Goal: Information Seeking & Learning: Check status

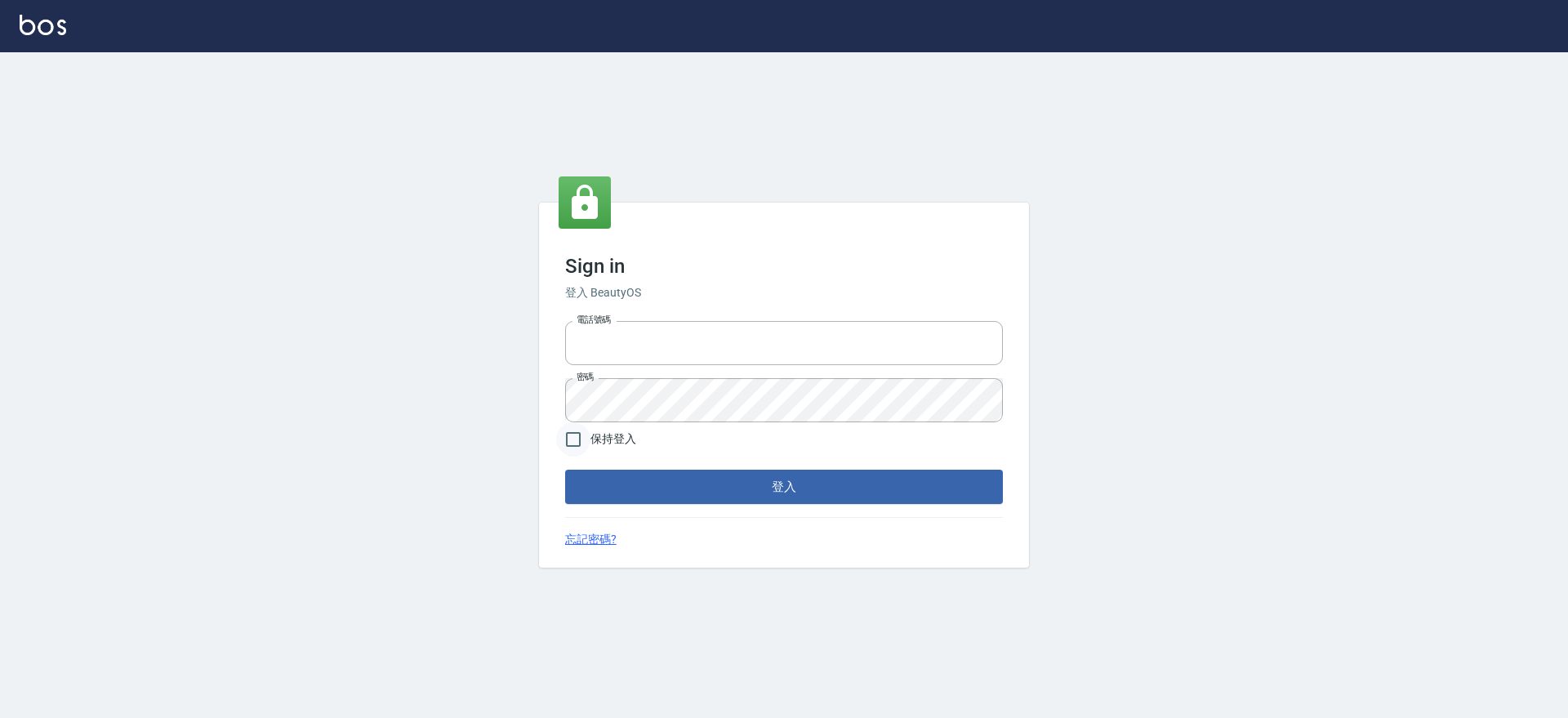
type input "0425151178"
click at [586, 443] on input "保持登入" at bounding box center [572, 438] width 34 height 34
checkbox input "true"
click at [673, 485] on button "登入" at bounding box center [784, 486] width 438 height 34
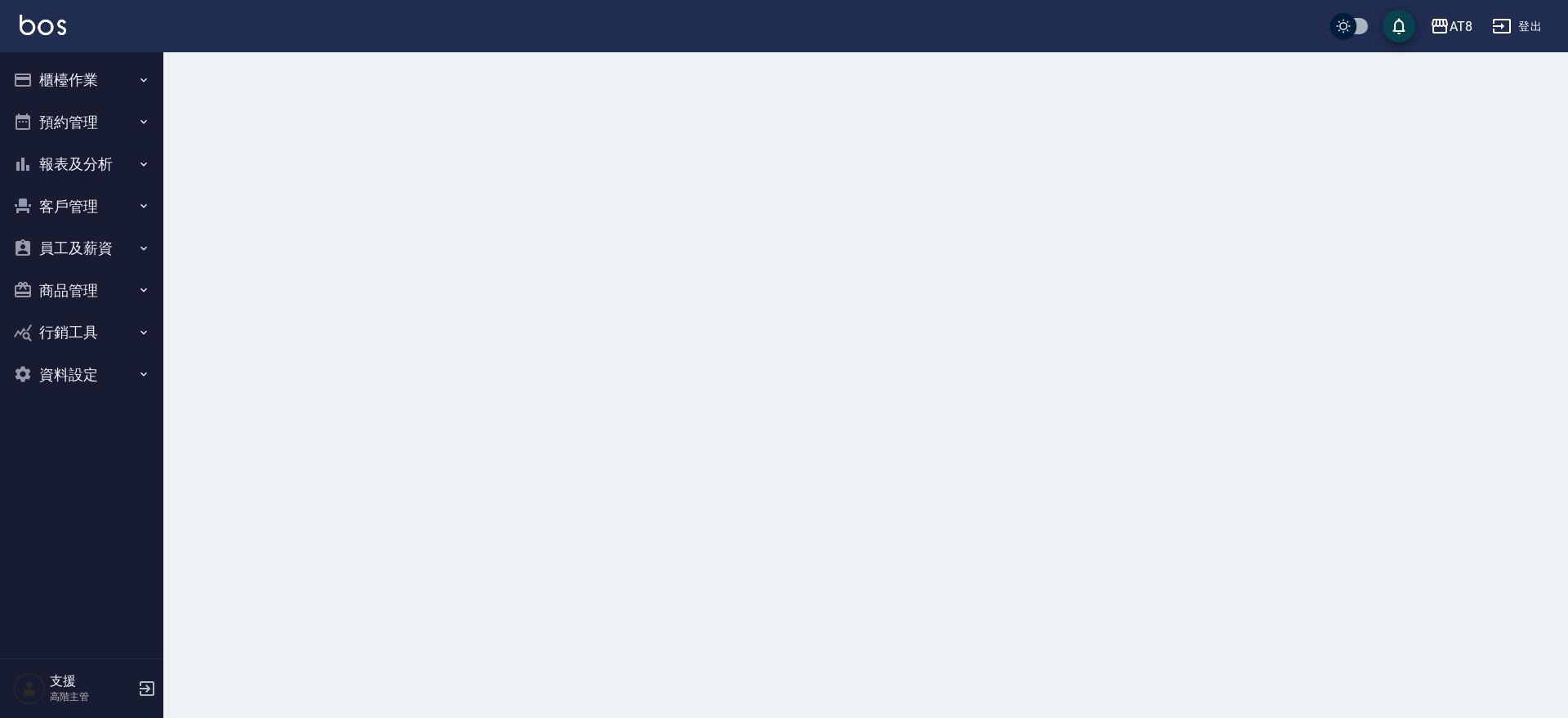
click at [39, 27] on img at bounding box center [43, 25] width 47 height 21
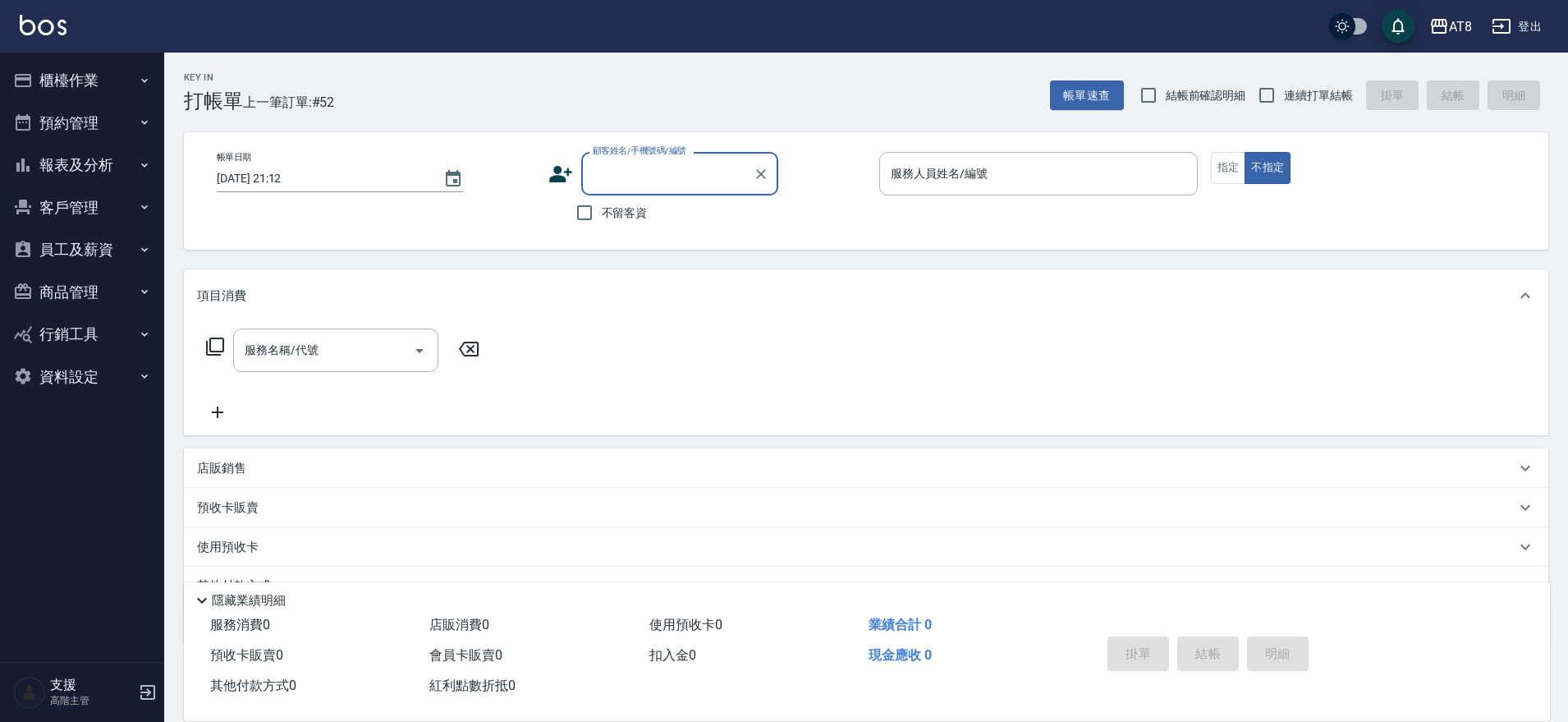
click at [68, 82] on button "櫃檯作業" at bounding box center [82, 80] width 151 height 43
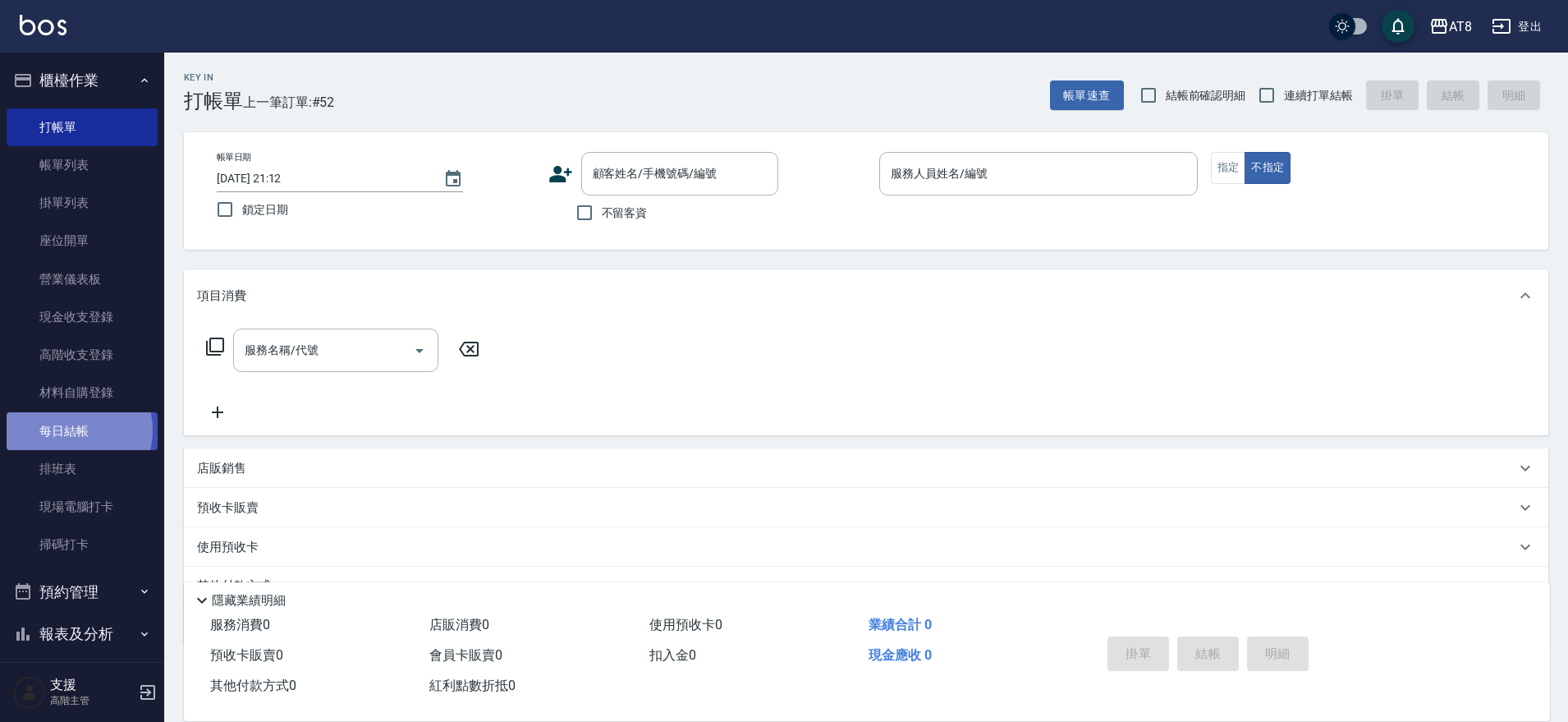
click at [72, 431] on link "每日結帳" at bounding box center [82, 431] width 151 height 38
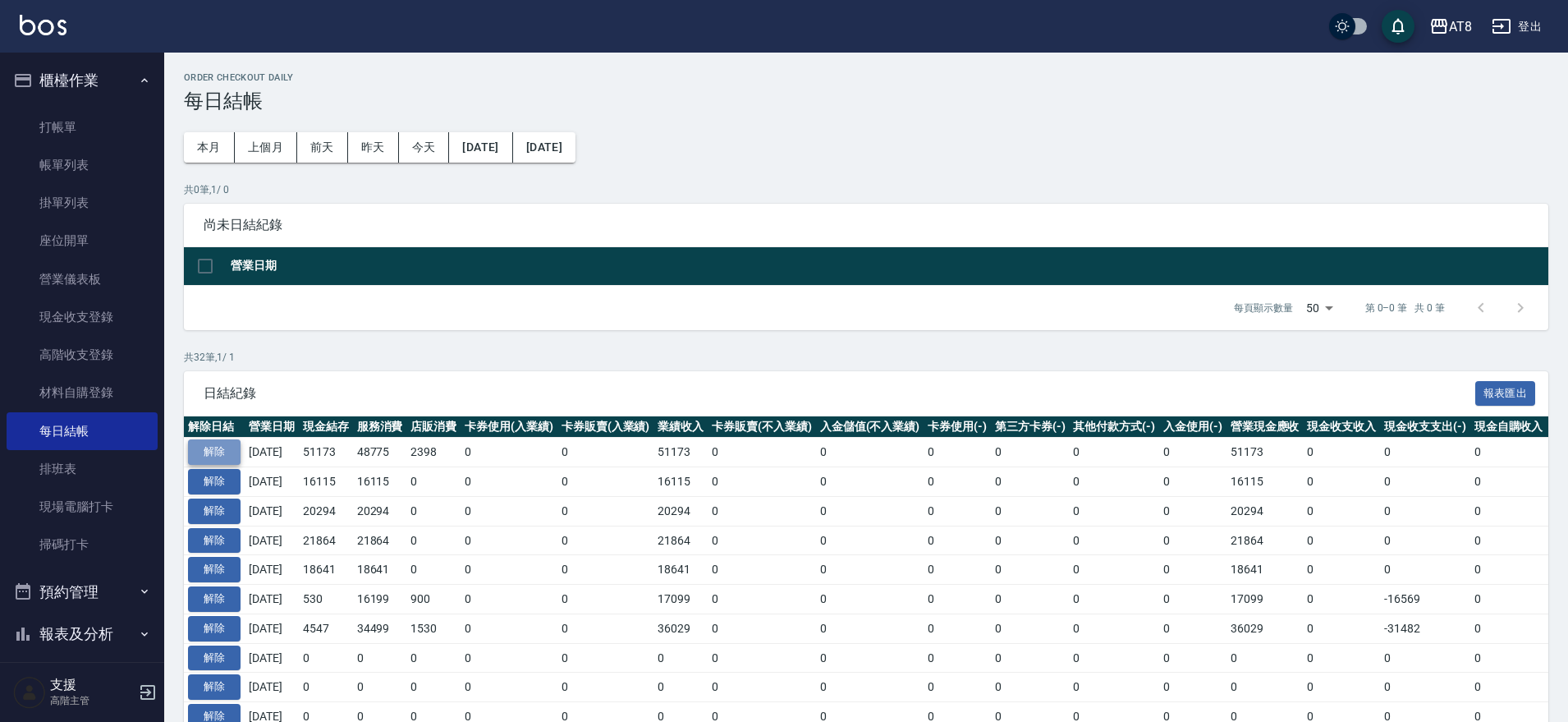
click at [227, 465] on button "解除" at bounding box center [214, 452] width 53 height 25
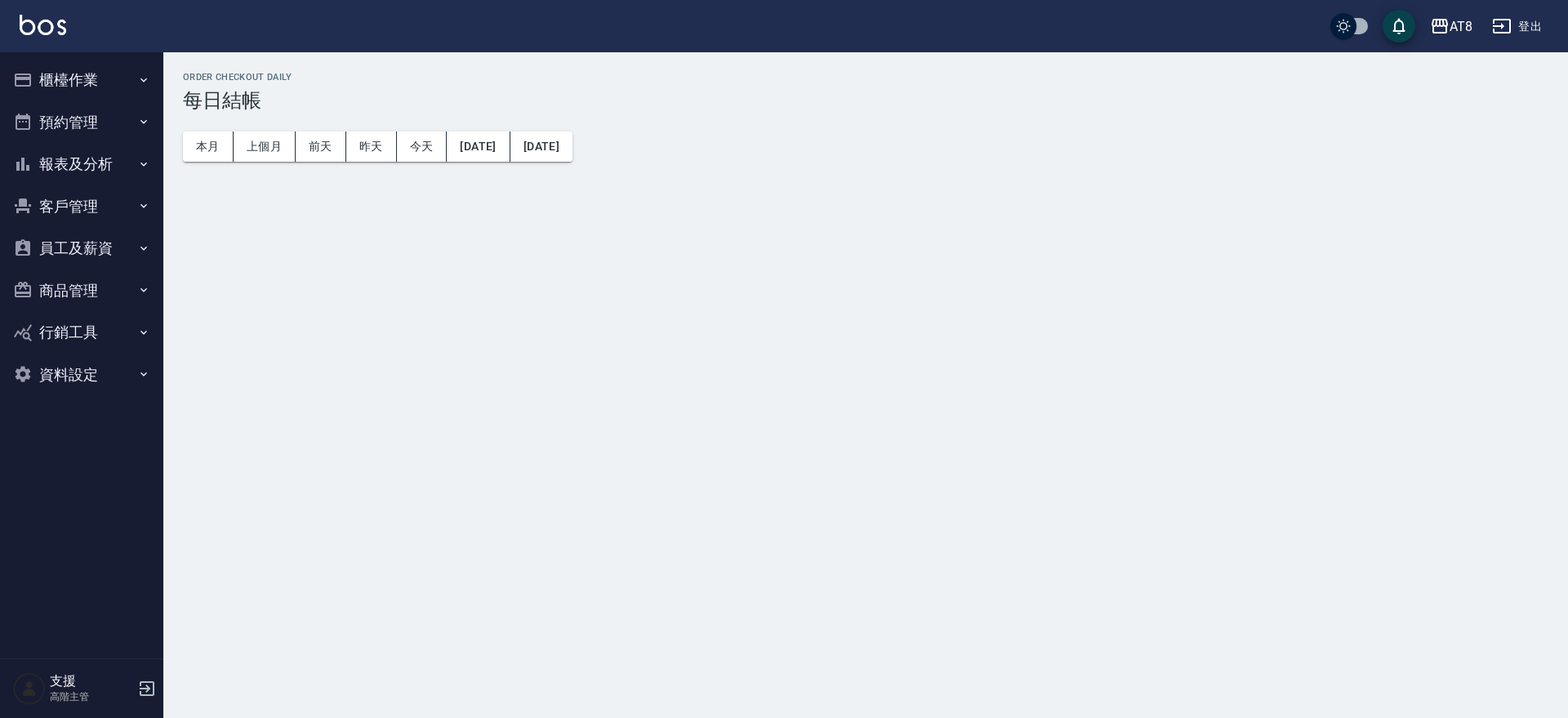
click at [75, 74] on button "櫃檯作業" at bounding box center [82, 80] width 151 height 42
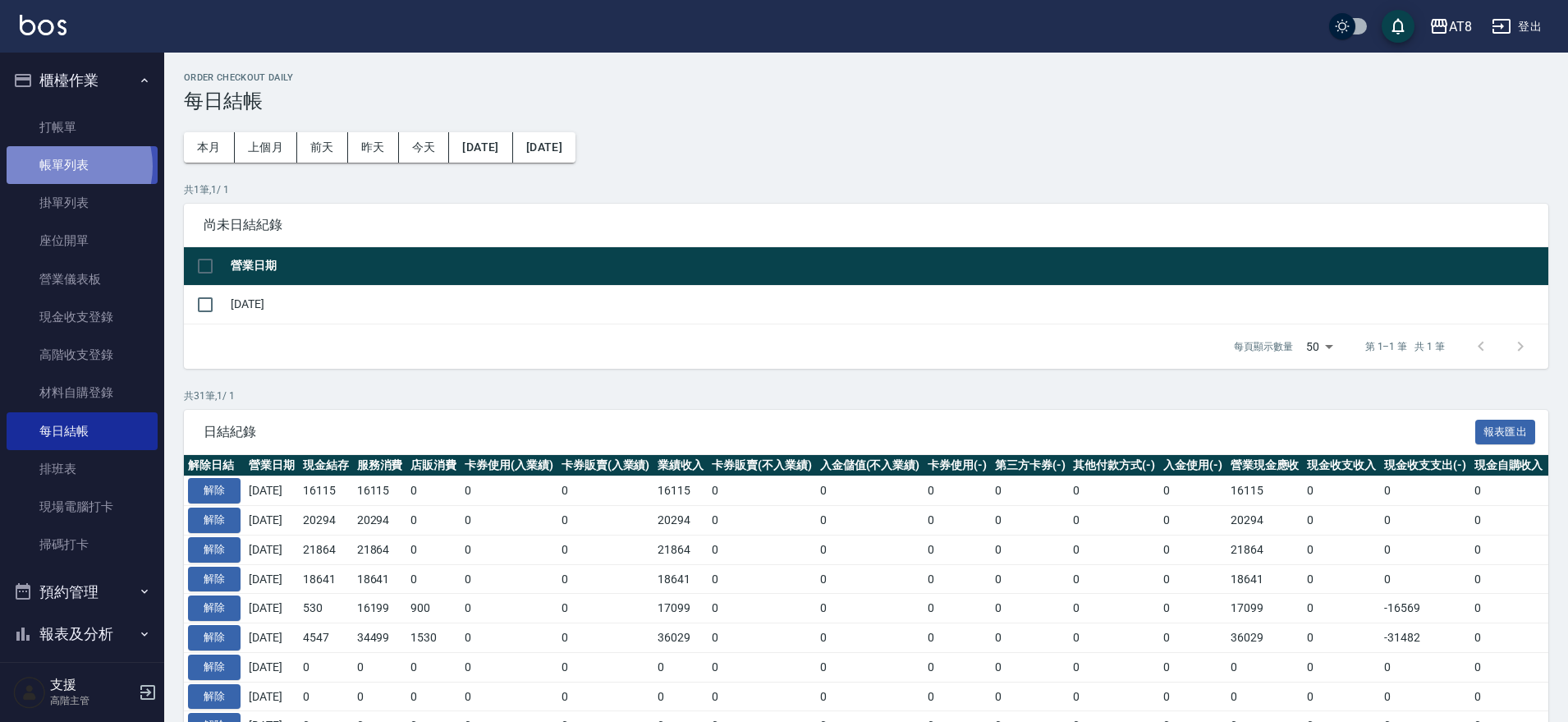
click at [67, 167] on link "帳單列表" at bounding box center [82, 165] width 151 height 38
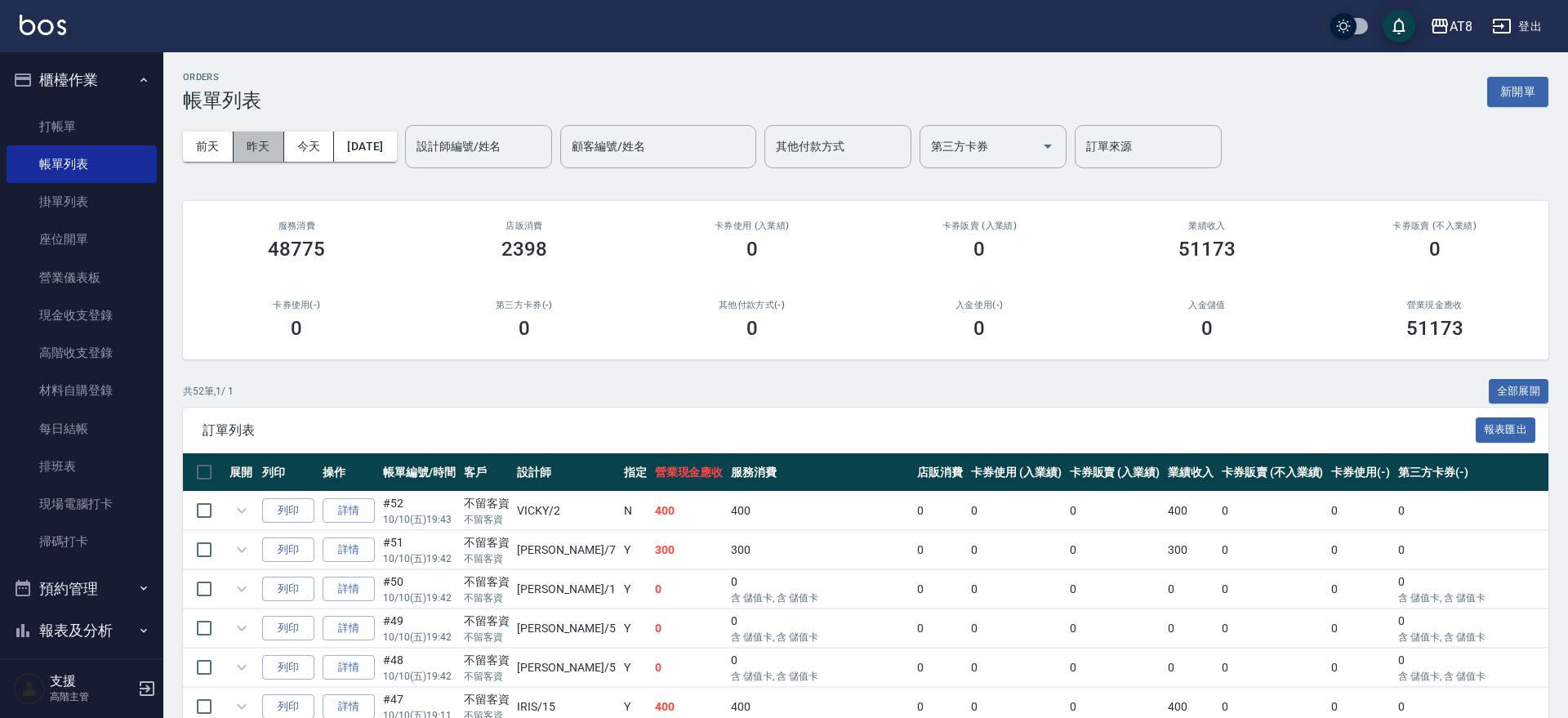
click at [238, 134] on button "昨天" at bounding box center [259, 146] width 51 height 30
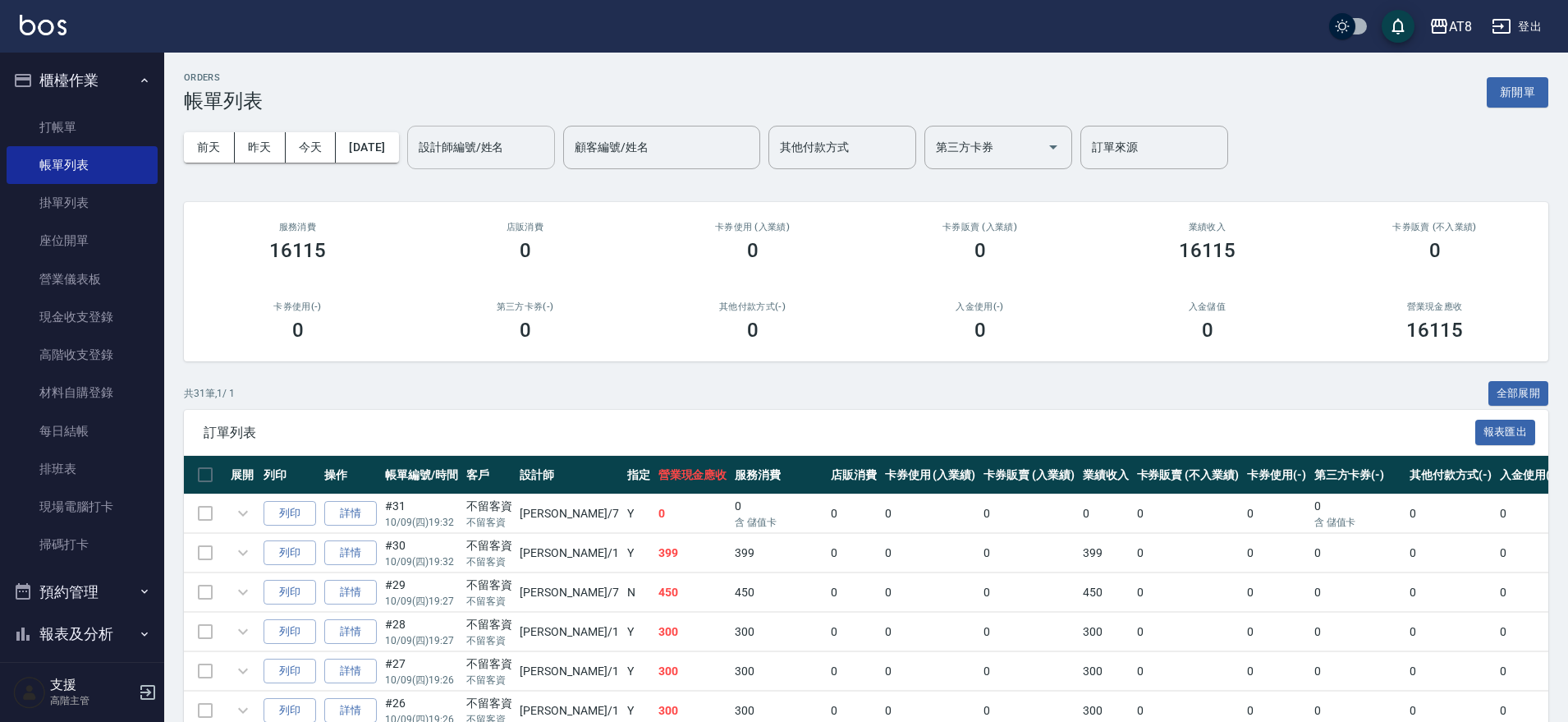
click at [548, 145] on input "設計師編號/姓名" at bounding box center [481, 147] width 133 height 28
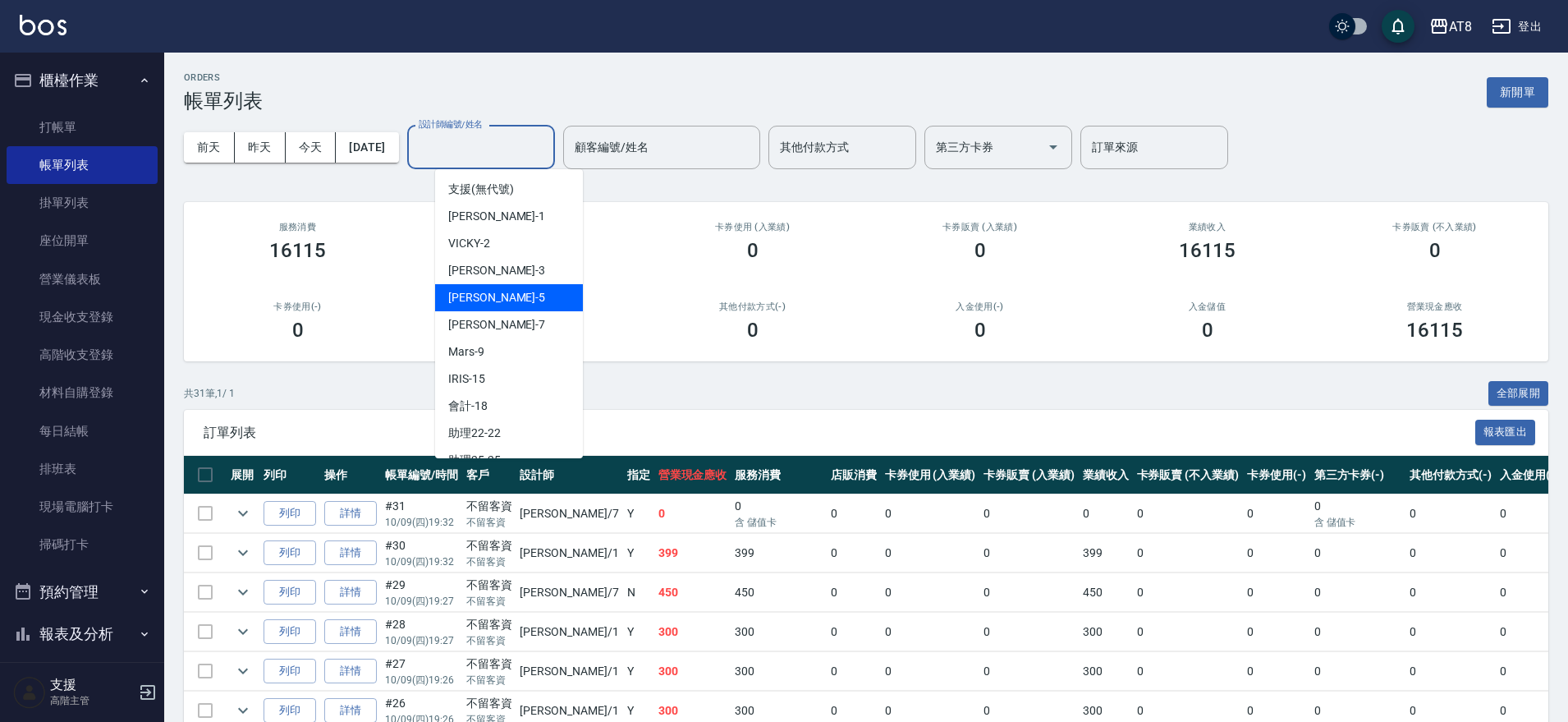
click at [515, 302] on div "HANK -5" at bounding box center [508, 298] width 148 height 27
type input "HANK-5"
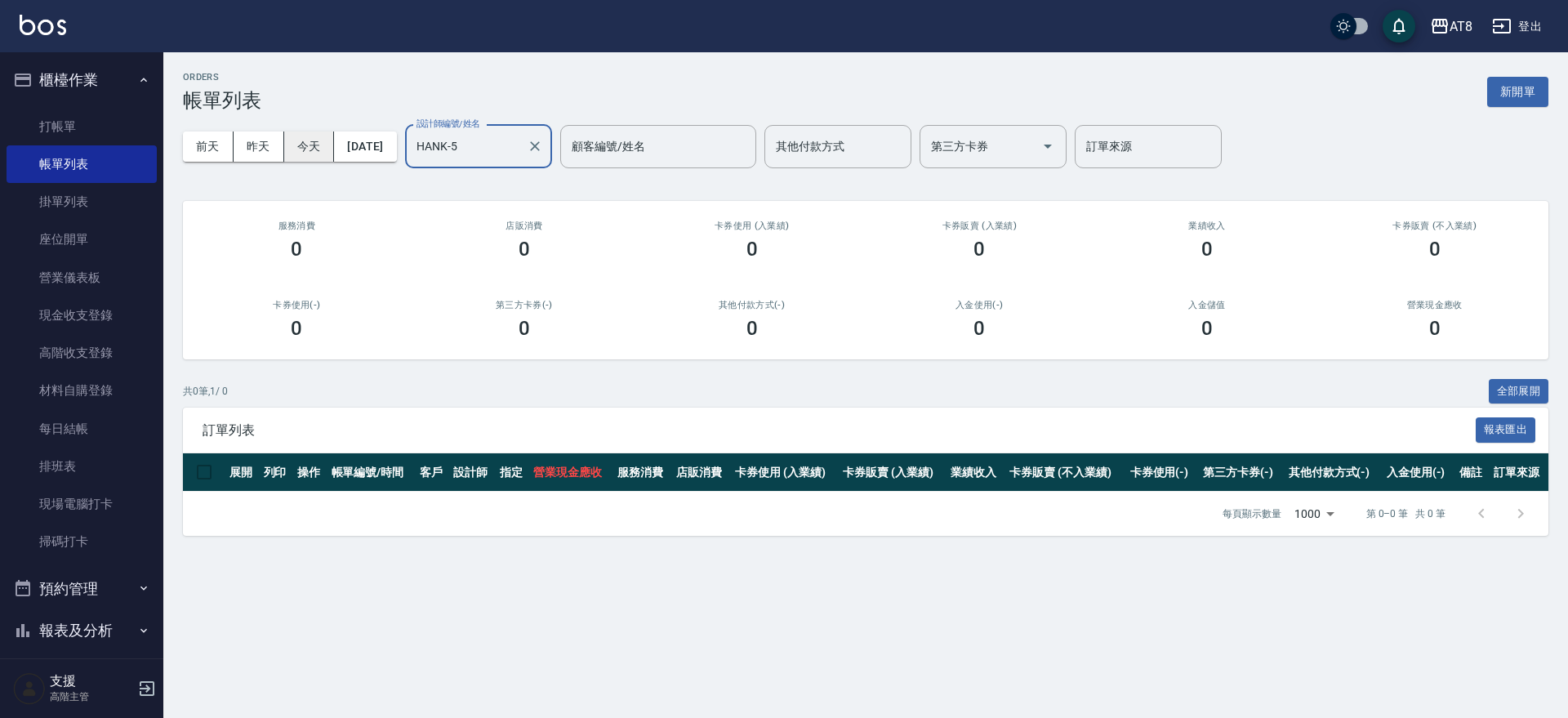
click at [312, 146] on button "今天" at bounding box center [309, 146] width 51 height 30
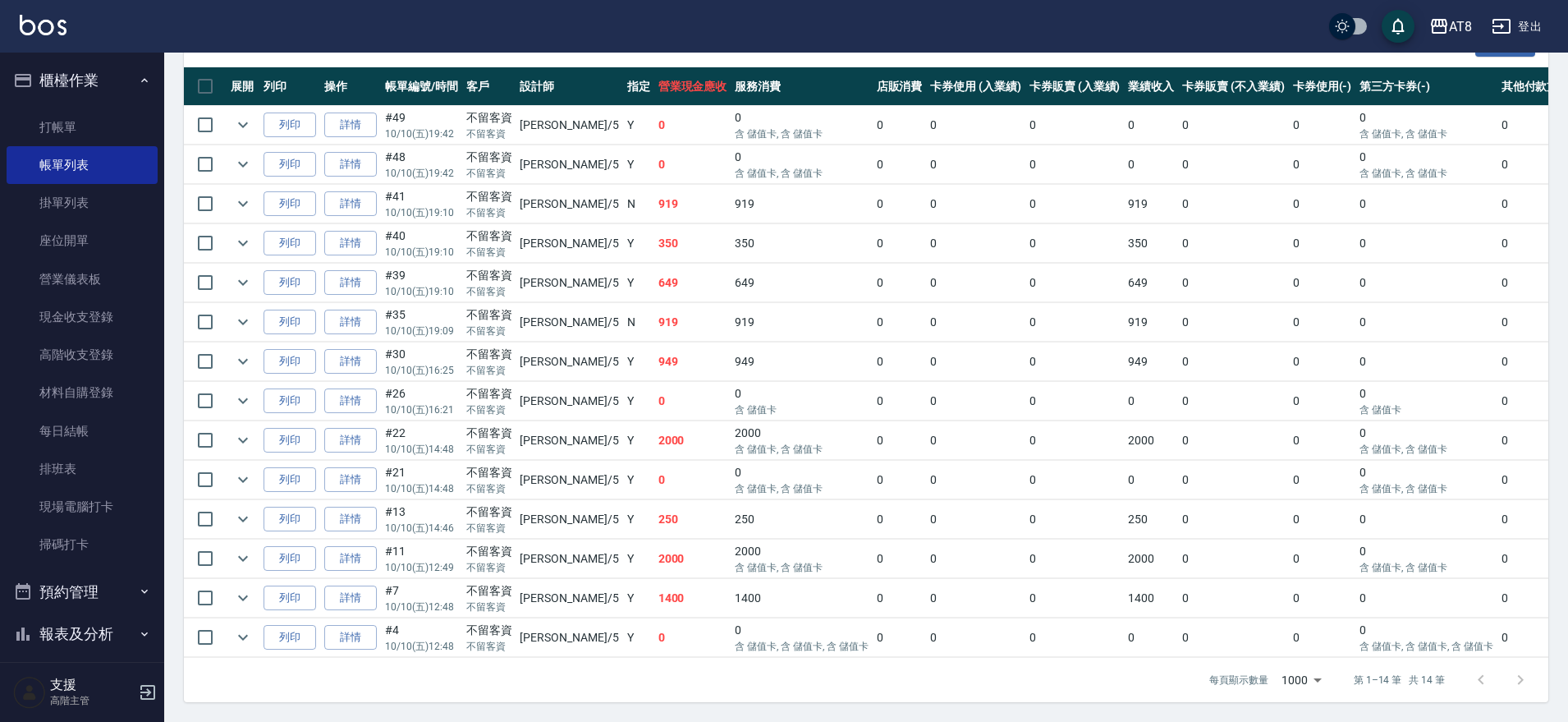
scroll to position [535, 0]
click at [245, 469] on icon "expand row" at bounding box center [243, 479] width 20 height 20
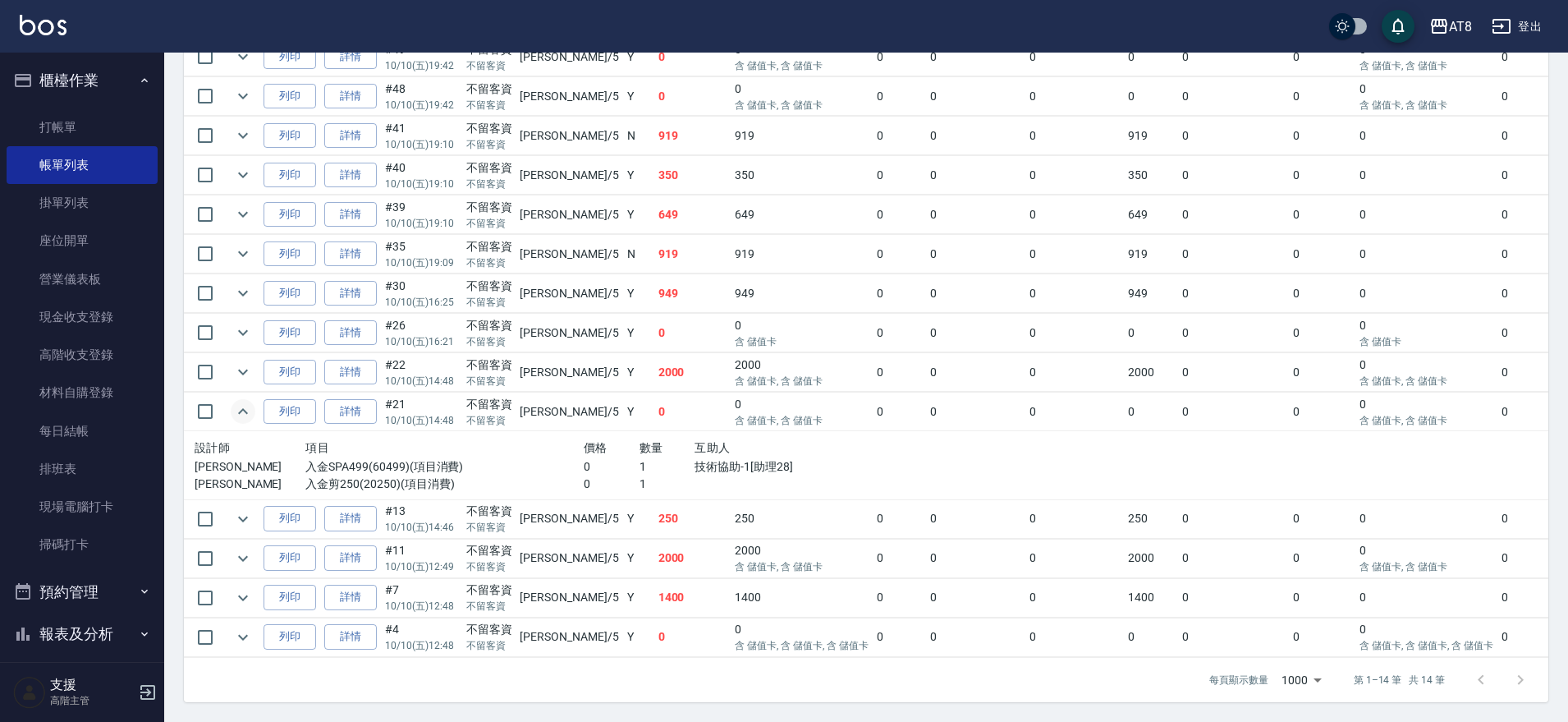
click at [248, 414] on icon "expand row" at bounding box center [243, 411] width 10 height 6
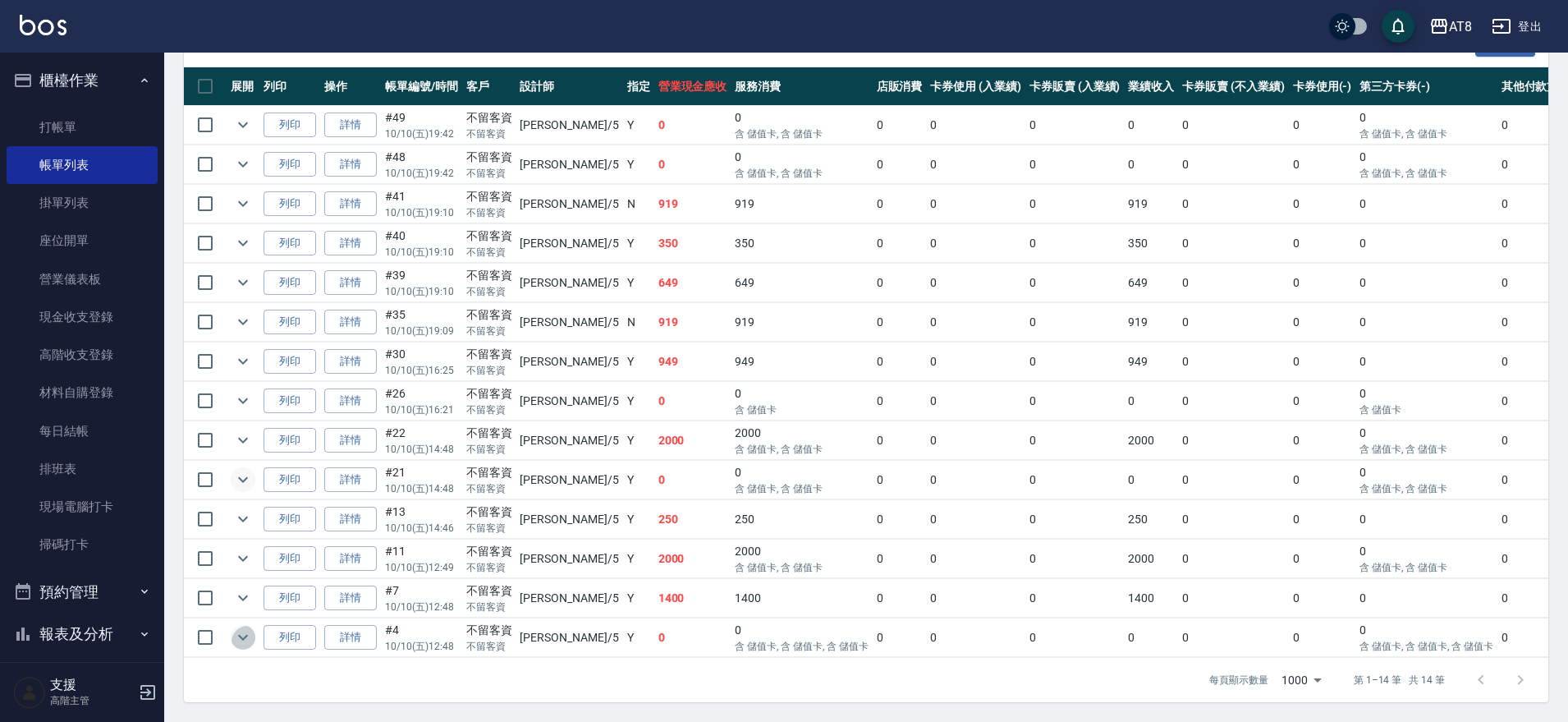
click at [253, 627] on icon "expand row" at bounding box center [243, 638] width 20 height 20
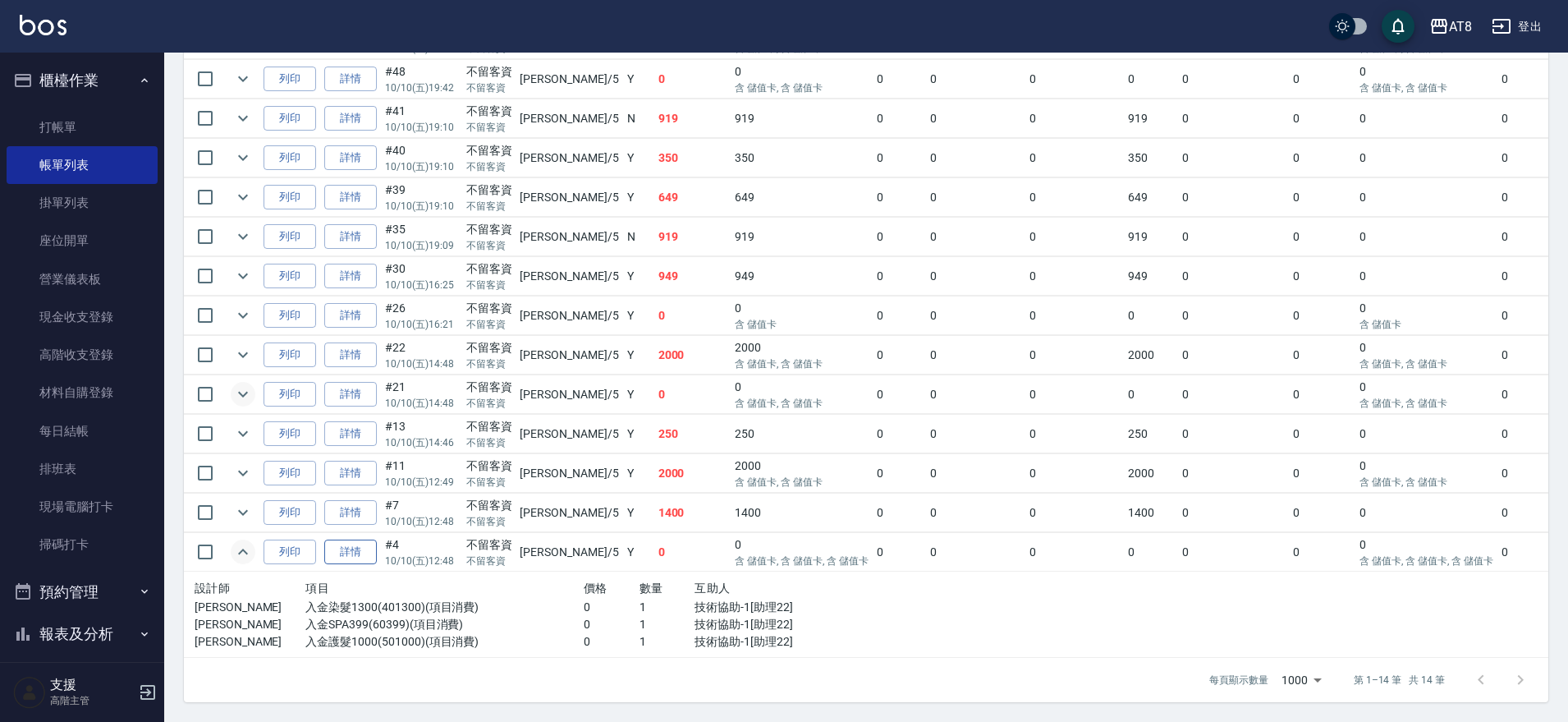
click at [370, 565] on link "詳情" at bounding box center [350, 552] width 53 height 25
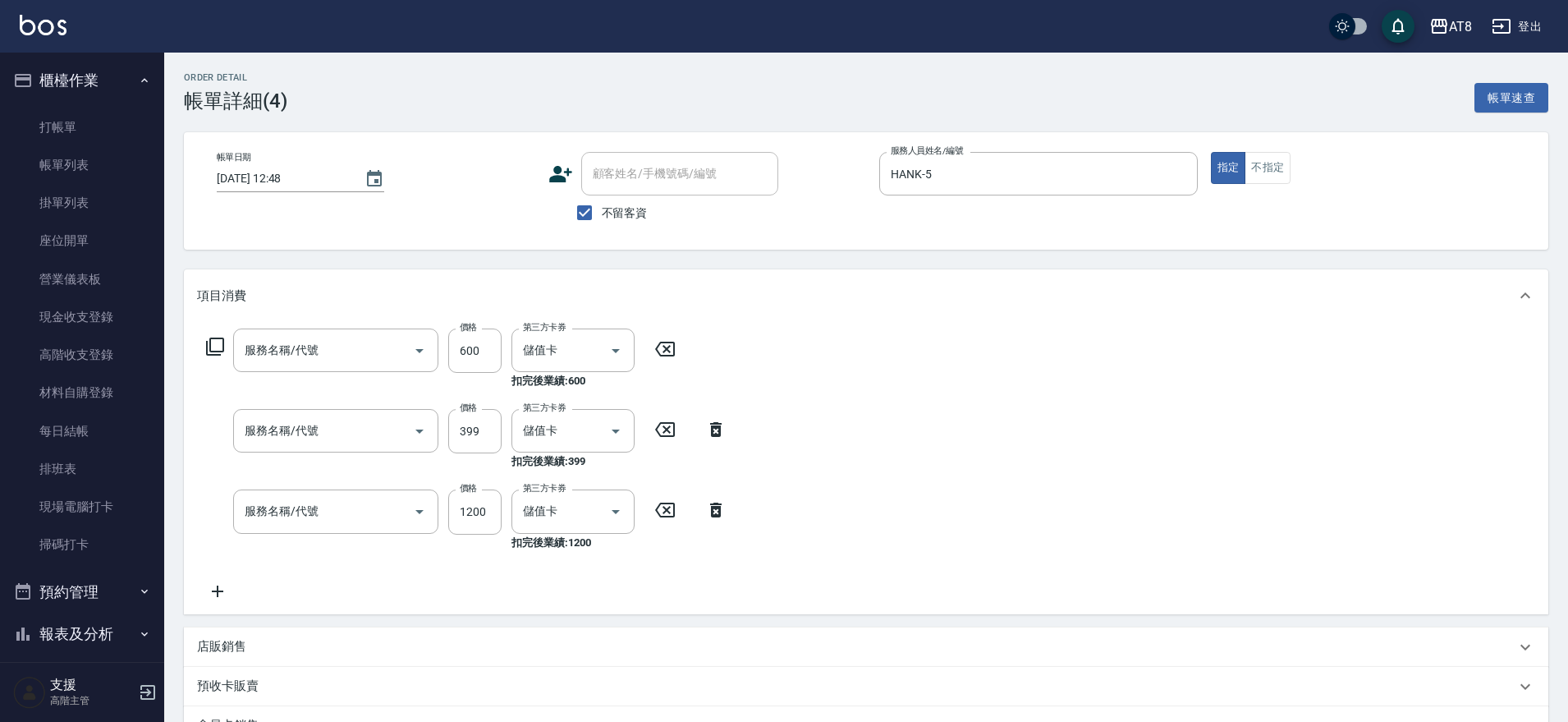
type input "[DATE] 12:48"
checkbox input "true"
type input "HANK-5"
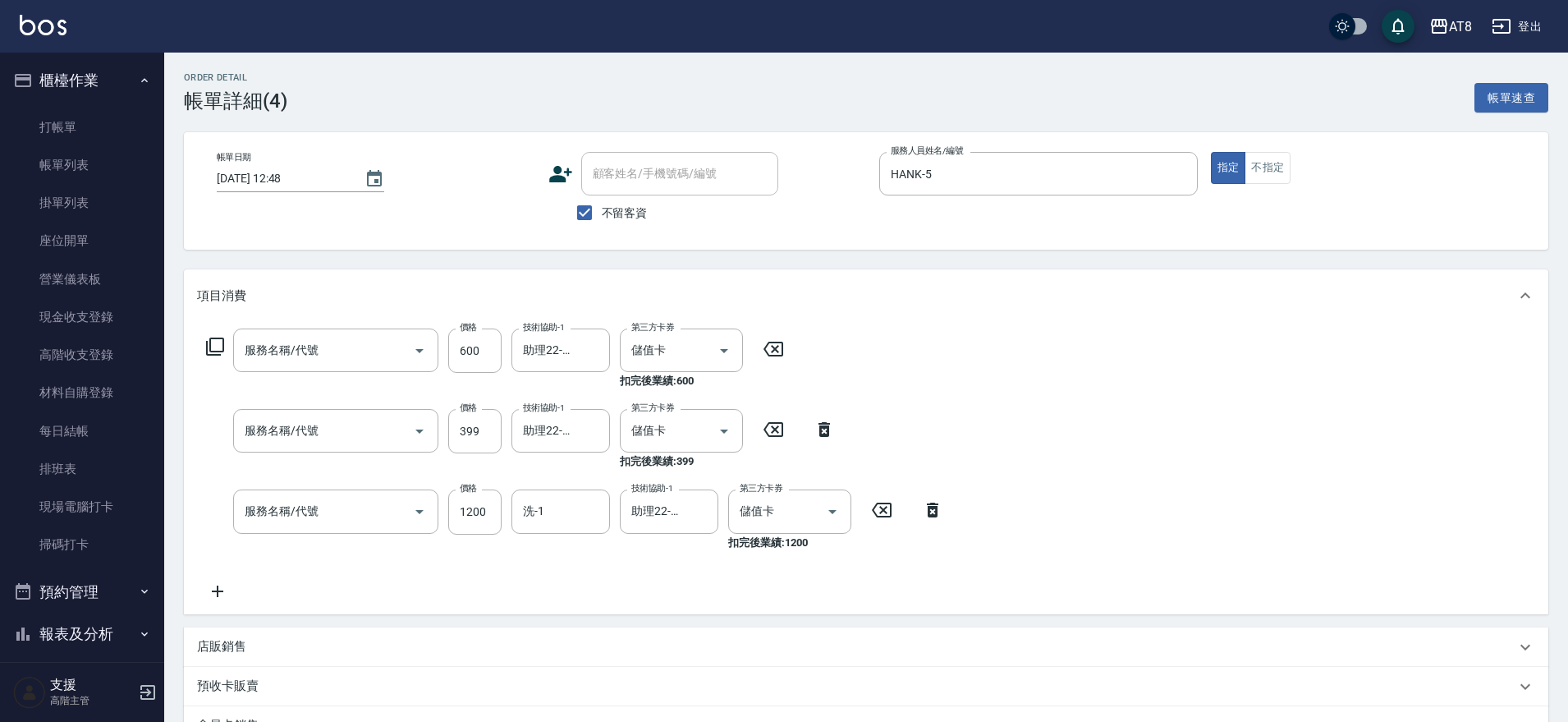
type input "入金護髮1000(501000)"
type input "入金SPA399(60399)"
type input "入金染髮1300(401300)"
drag, startPoint x: 781, startPoint y: 354, endPoint x: 682, endPoint y: 362, distance: 99.3
click at [781, 354] on icon at bounding box center [773, 349] width 41 height 20
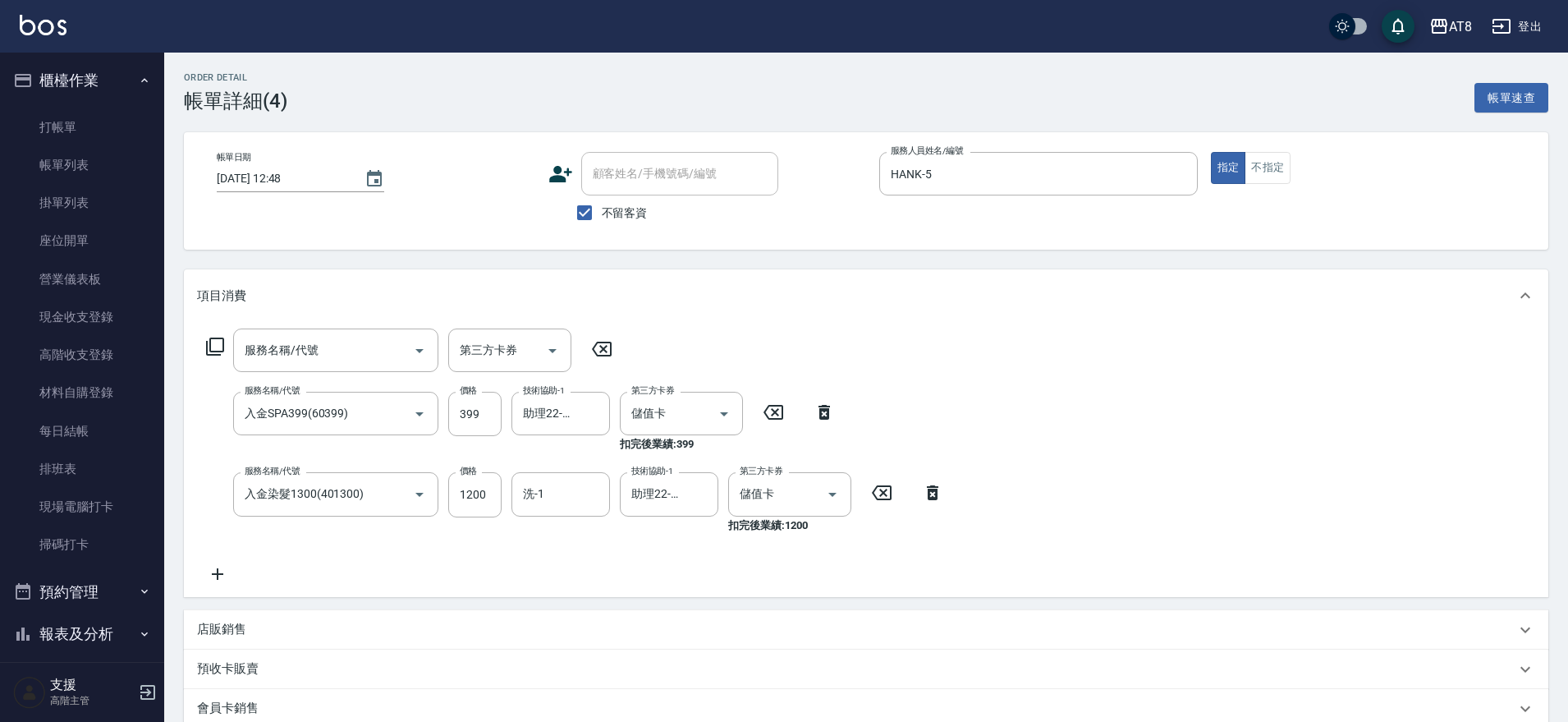
click at [291, 353] on div "服務名稱/代號 服務名稱/代號" at bounding box center [335, 351] width 205 height 44
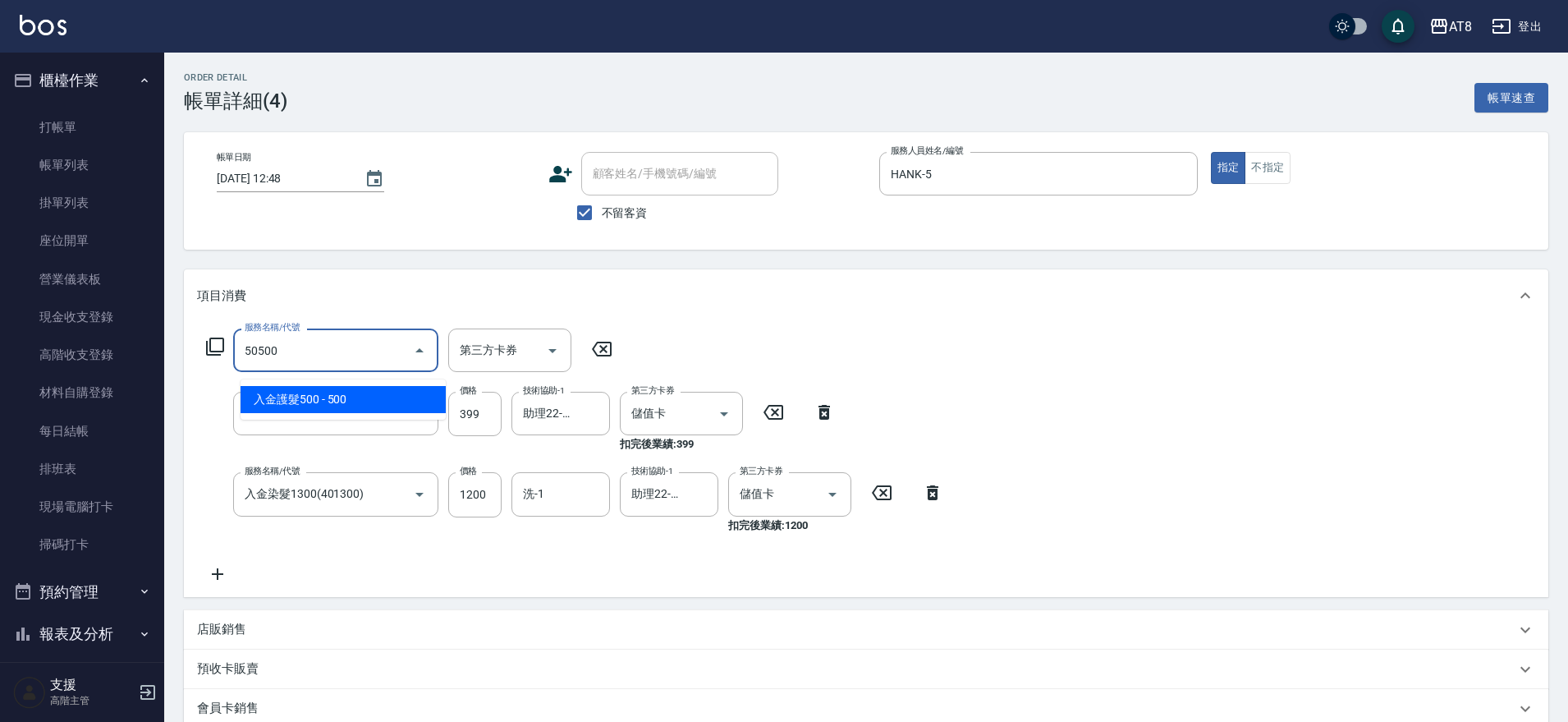
type input "入金護髮500(50500)"
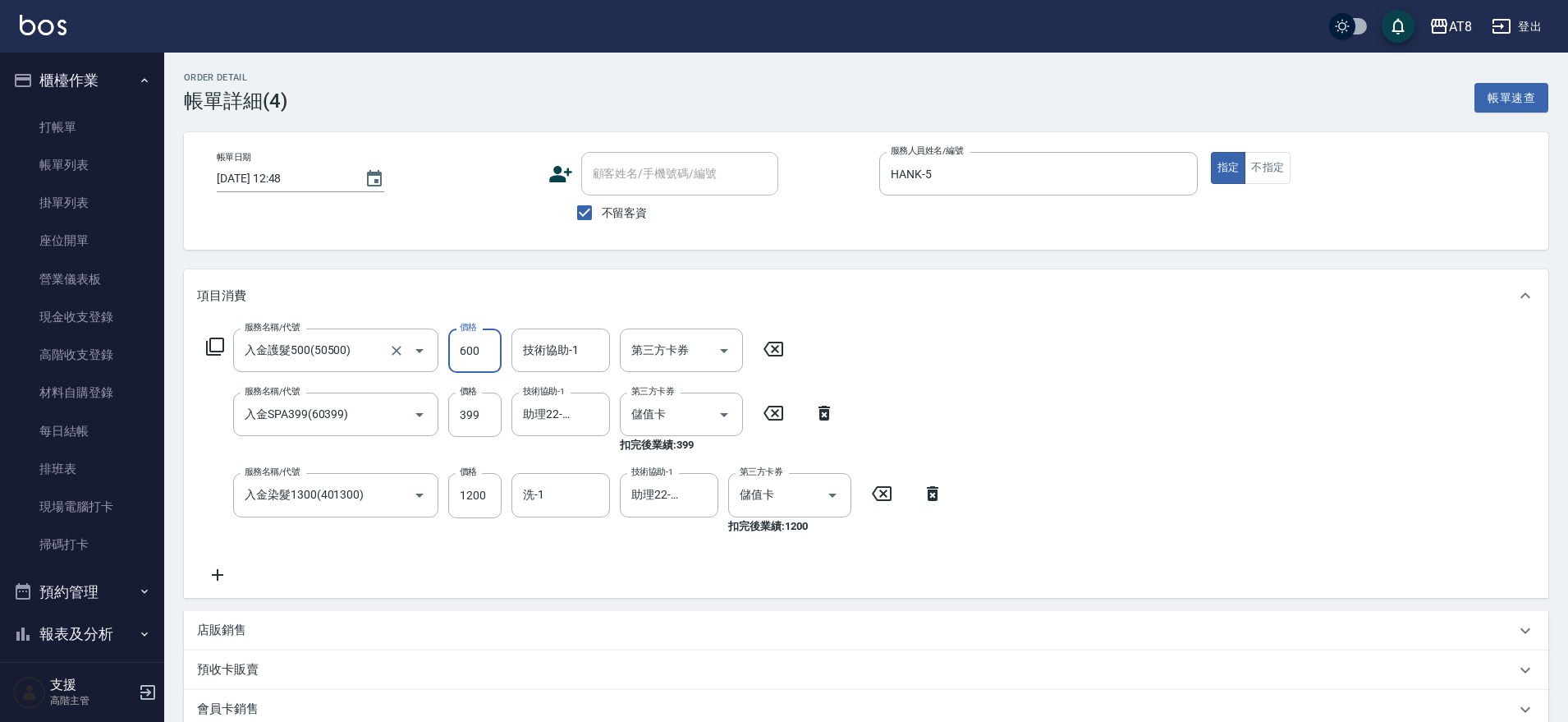
type input "600"
type input "助理22-22"
click at [729, 361] on icon "Open" at bounding box center [724, 351] width 20 height 20
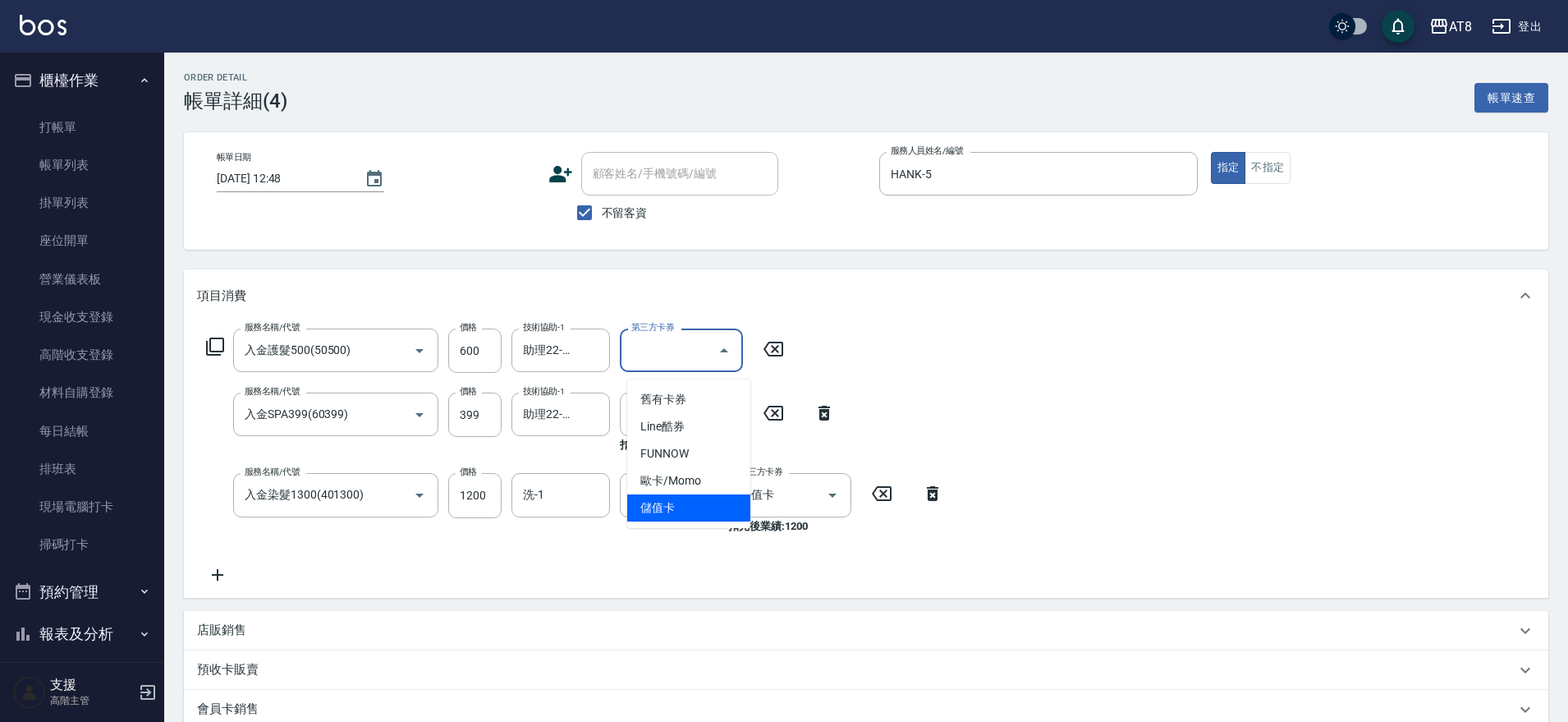
drag, startPoint x: 678, startPoint y: 506, endPoint x: 718, endPoint y: 507, distance: 40.0
click at [678, 506] on span "儲值卡" at bounding box center [688, 508] width 123 height 27
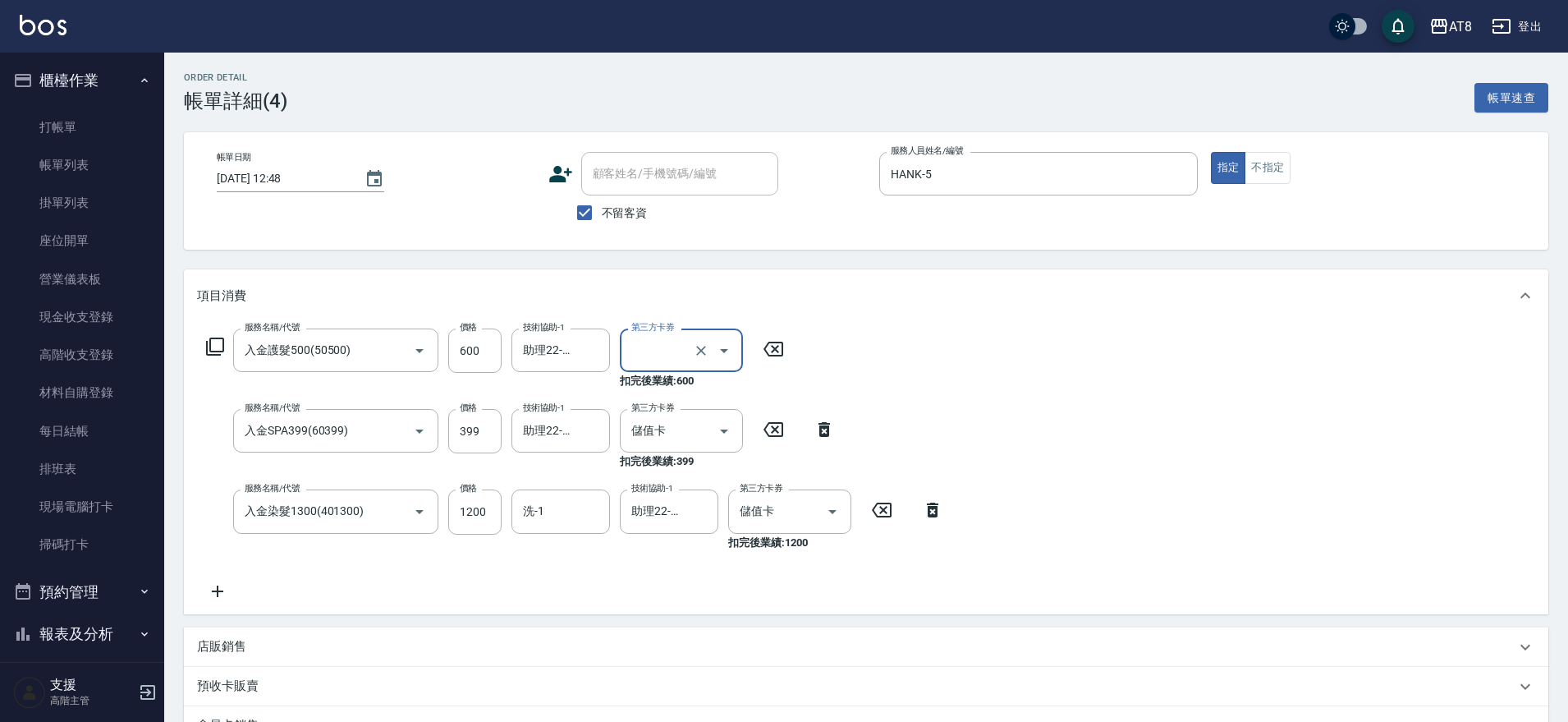
type input "儲值卡"
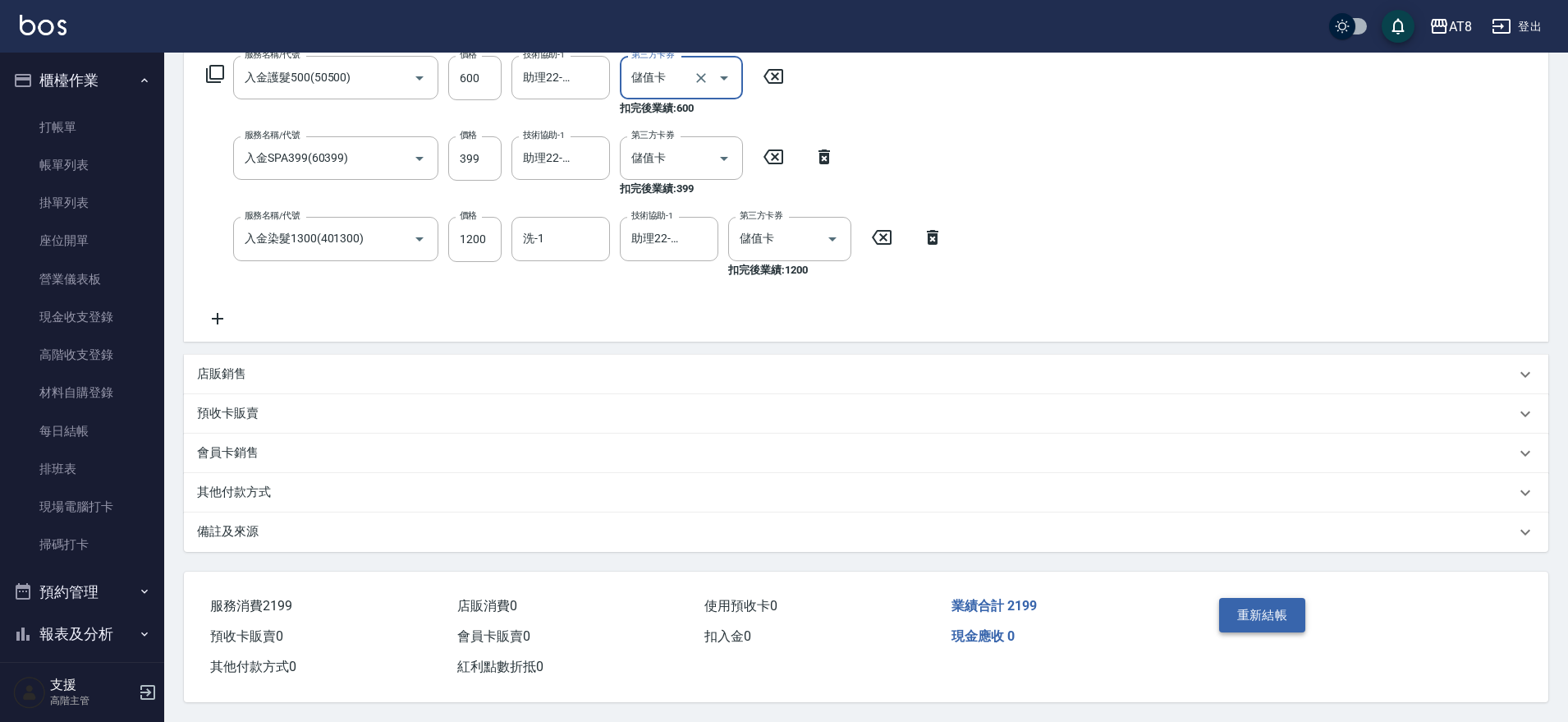
click at [1268, 598] on button "重新結帳" at bounding box center [1263, 615] width 87 height 34
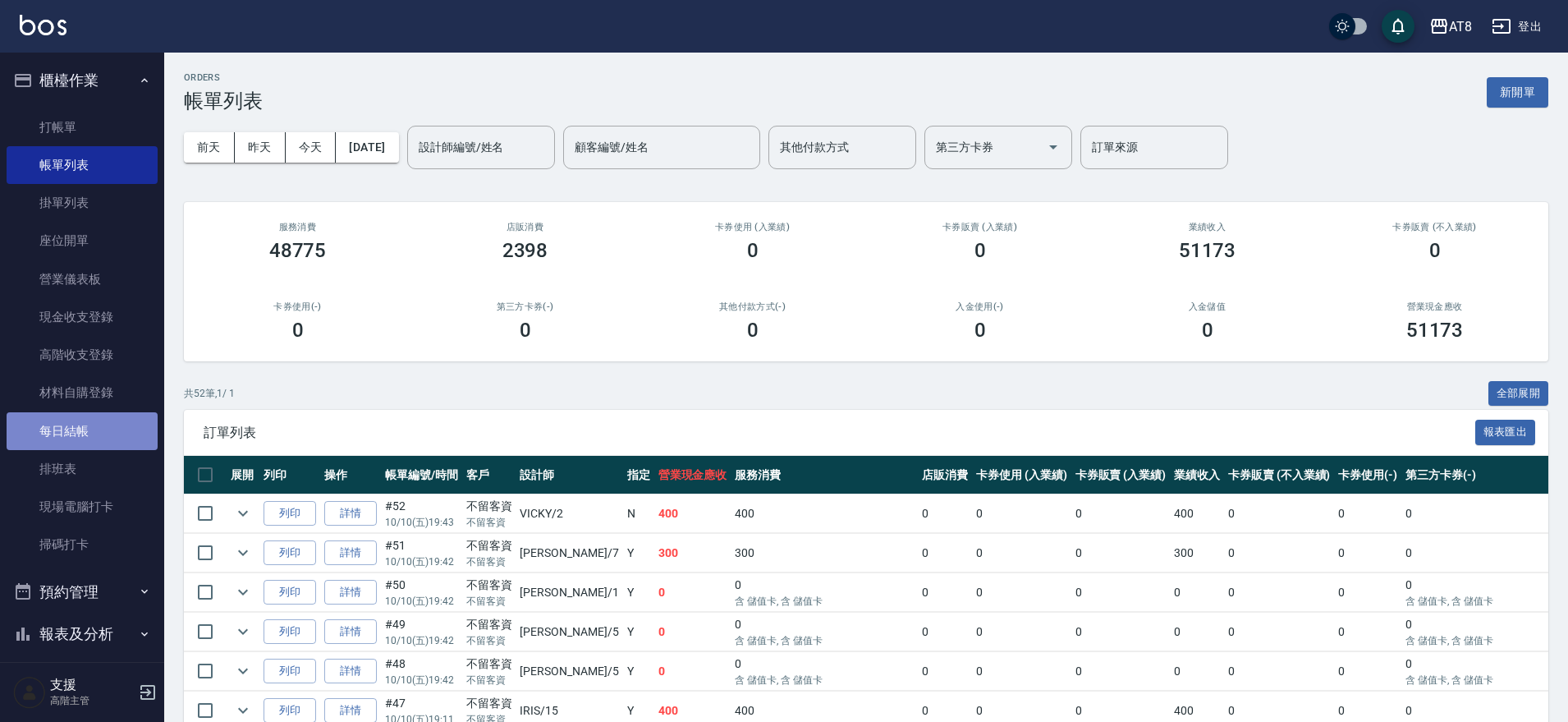
click at [82, 427] on link "每日結帳" at bounding box center [82, 431] width 151 height 38
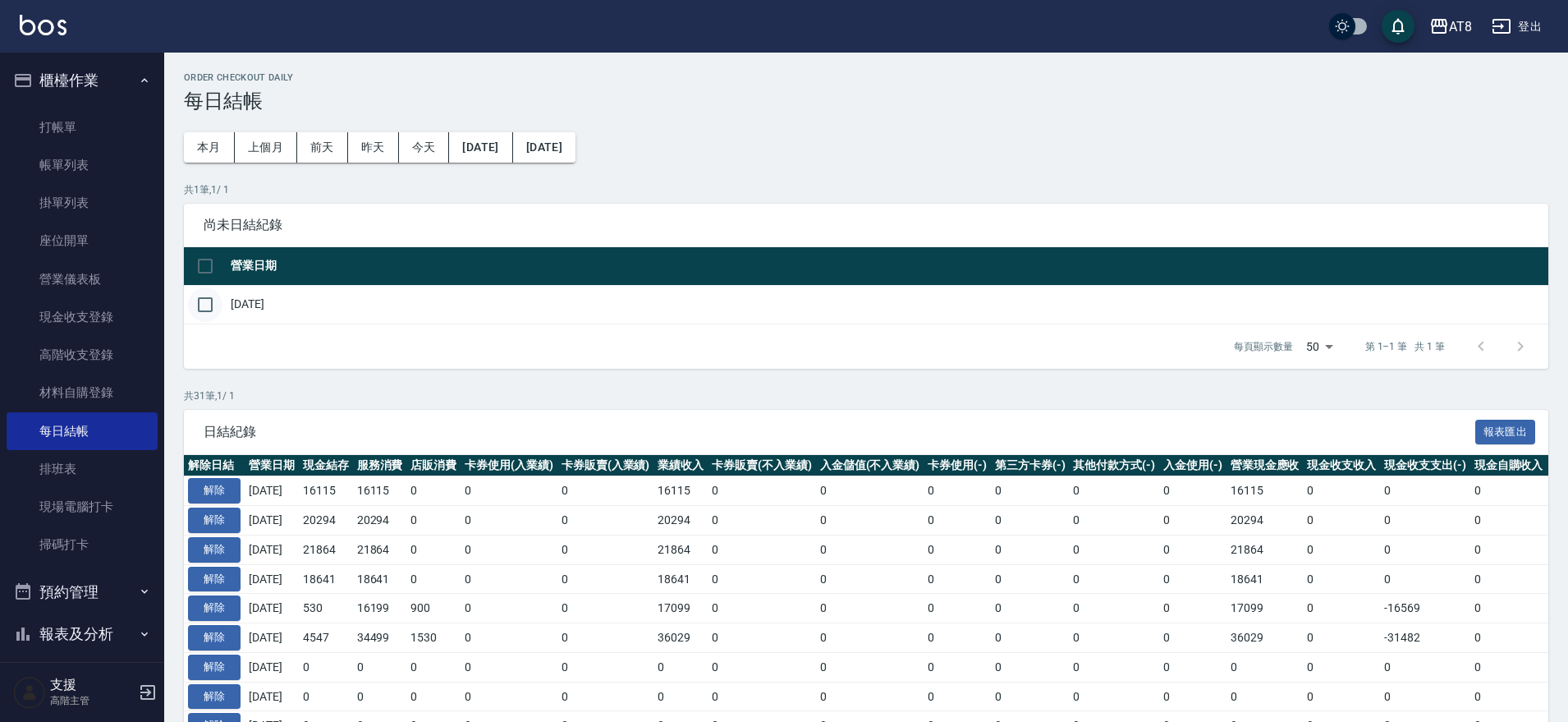
click at [212, 321] on input "checkbox" at bounding box center [205, 305] width 34 height 34
checkbox input "true"
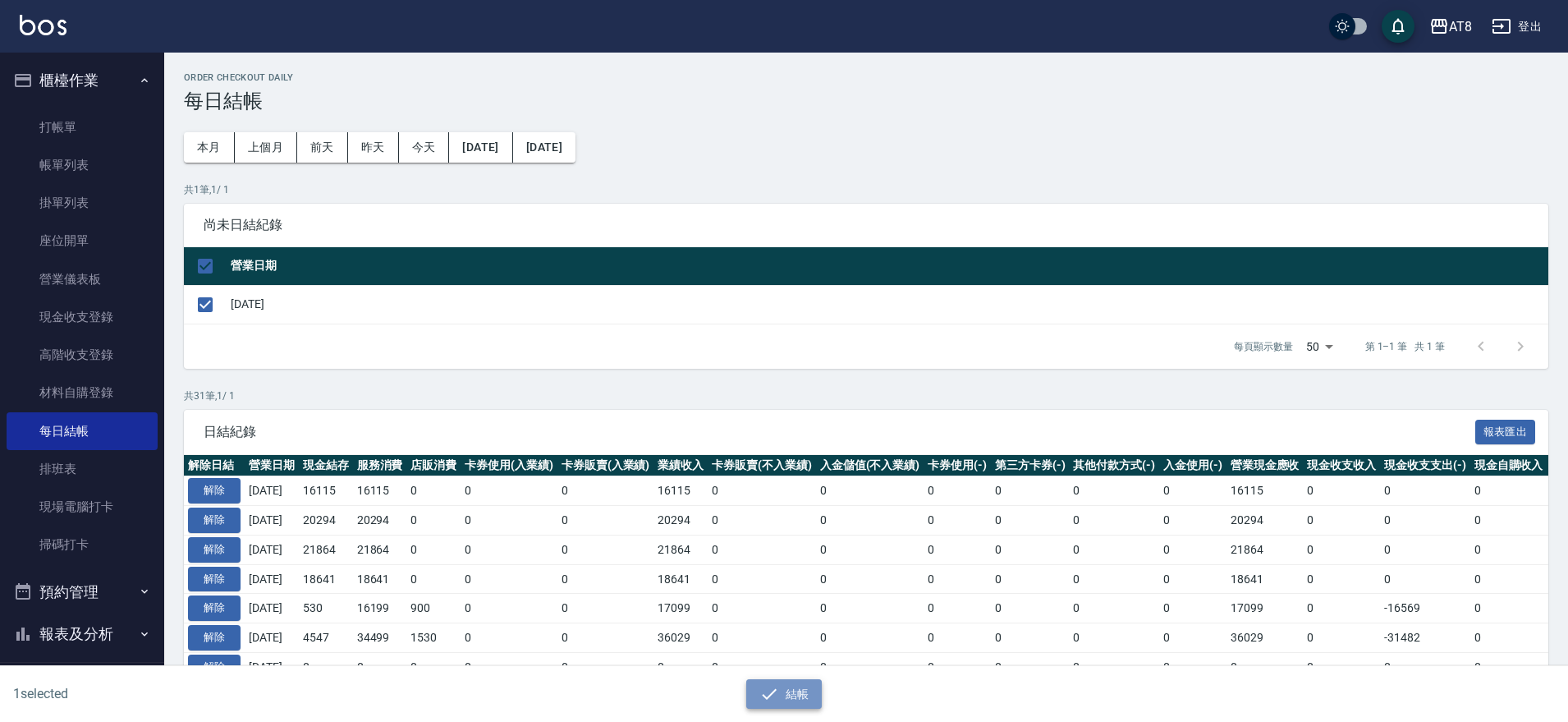
click at [779, 694] on icon "button" at bounding box center [769, 694] width 20 height 20
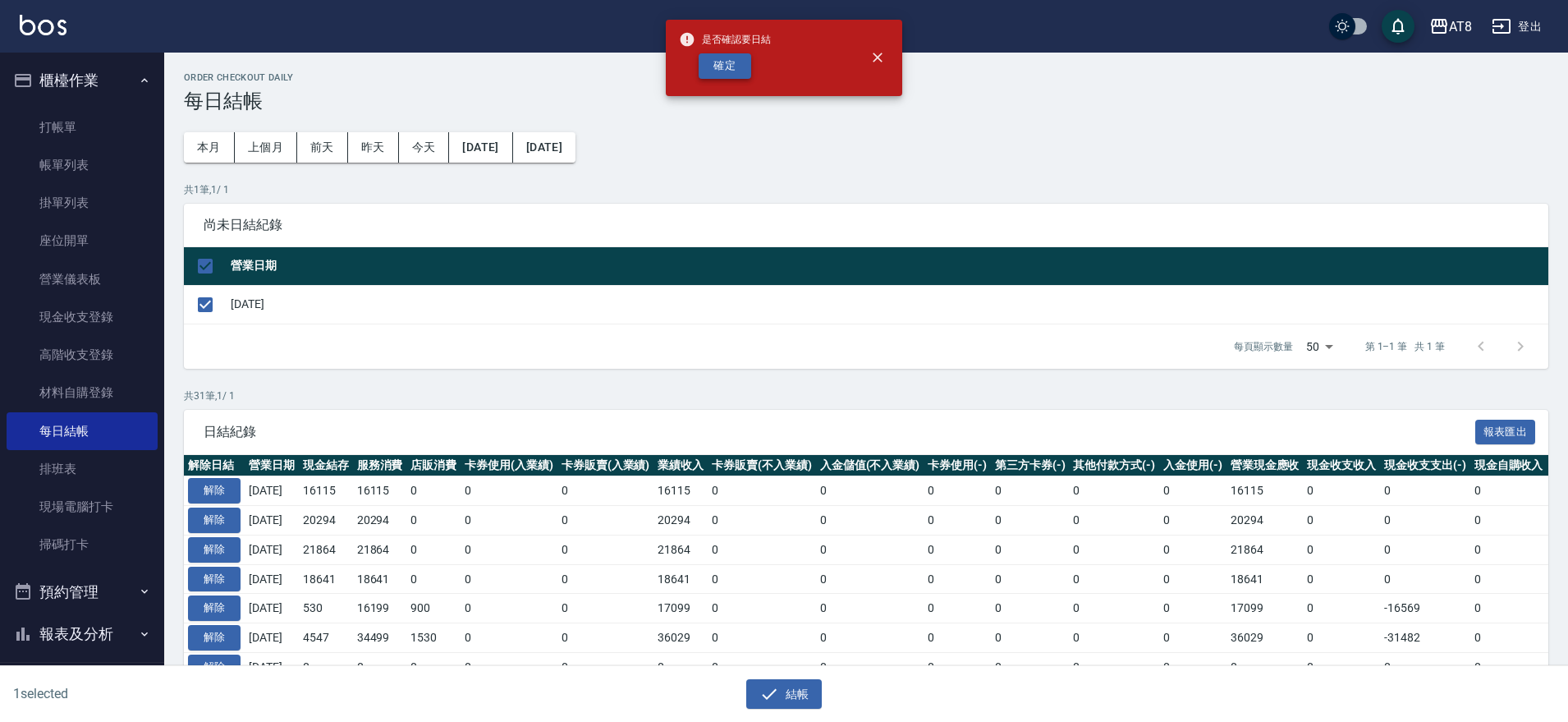
click at [725, 73] on button "確定" at bounding box center [724, 66] width 53 height 25
checkbox input "false"
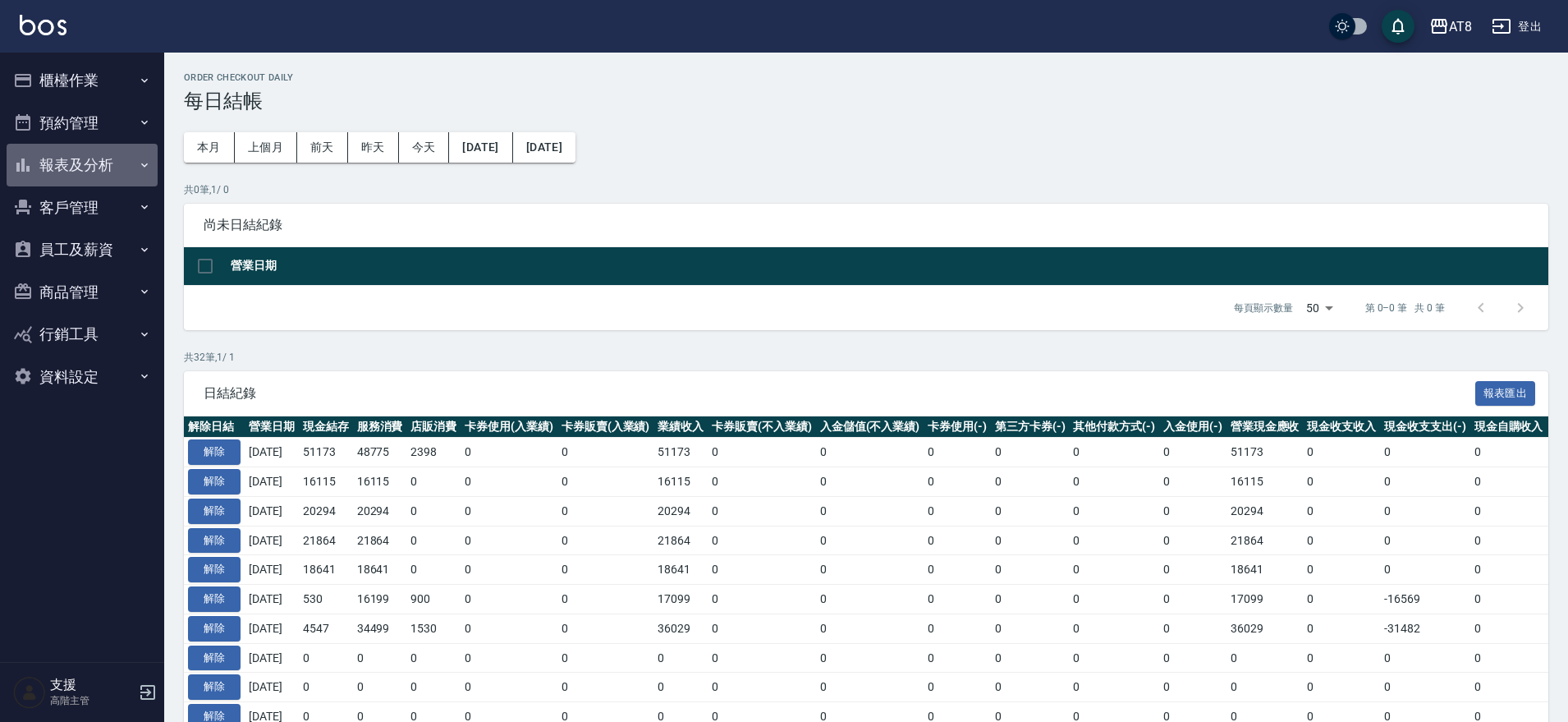
click at [74, 166] on button "報表及分析" at bounding box center [82, 165] width 151 height 43
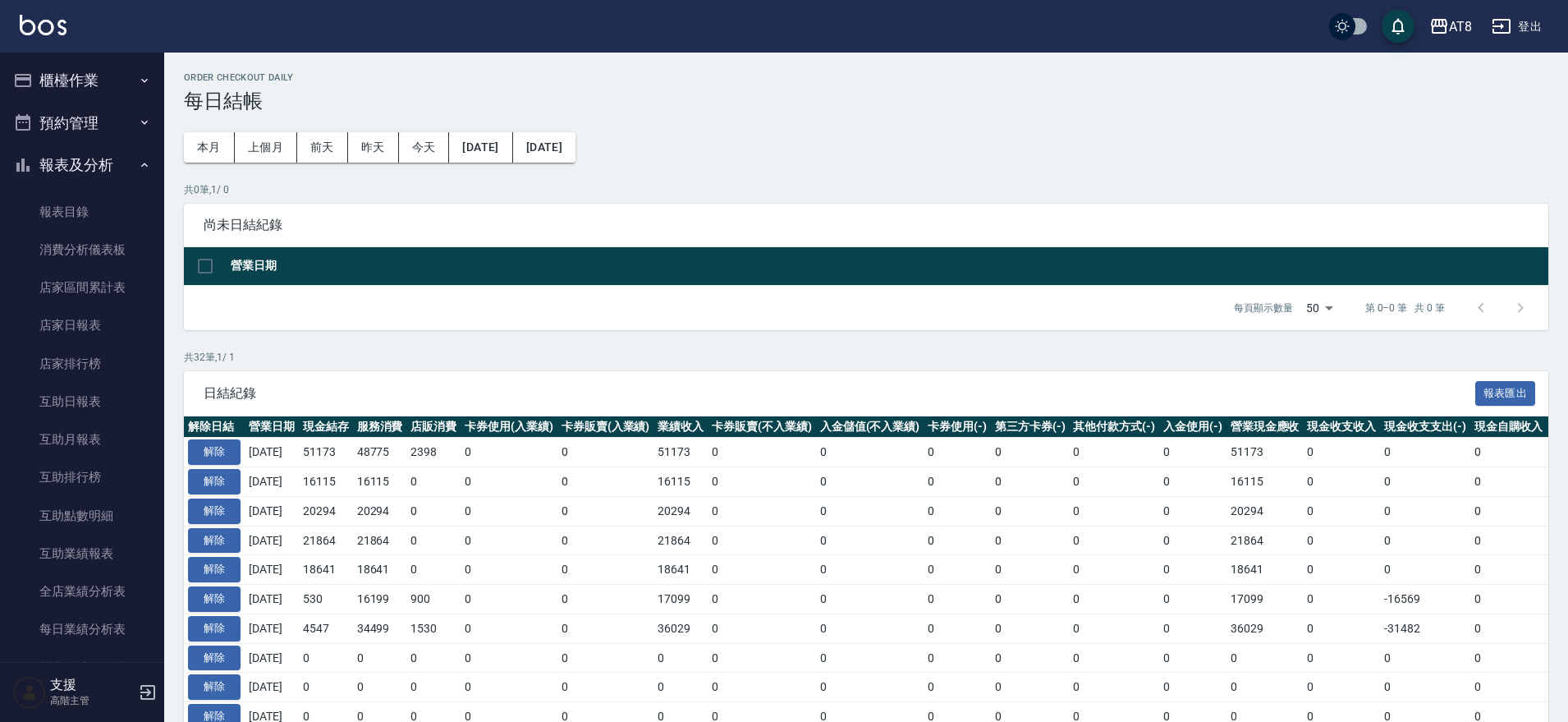
click at [74, 166] on button "報表及分析" at bounding box center [82, 165] width 151 height 43
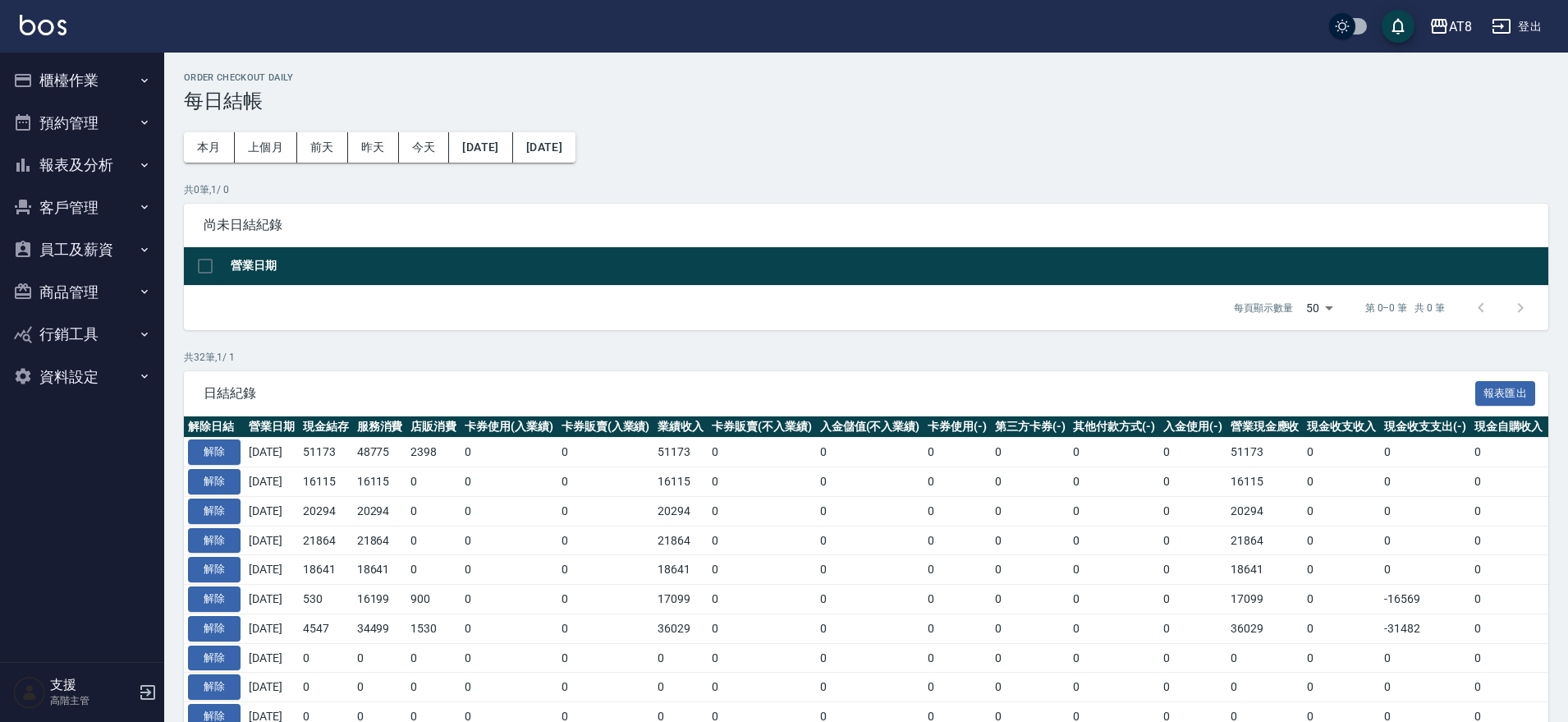
click at [80, 254] on button "員工及薪資" at bounding box center [82, 249] width 151 height 43
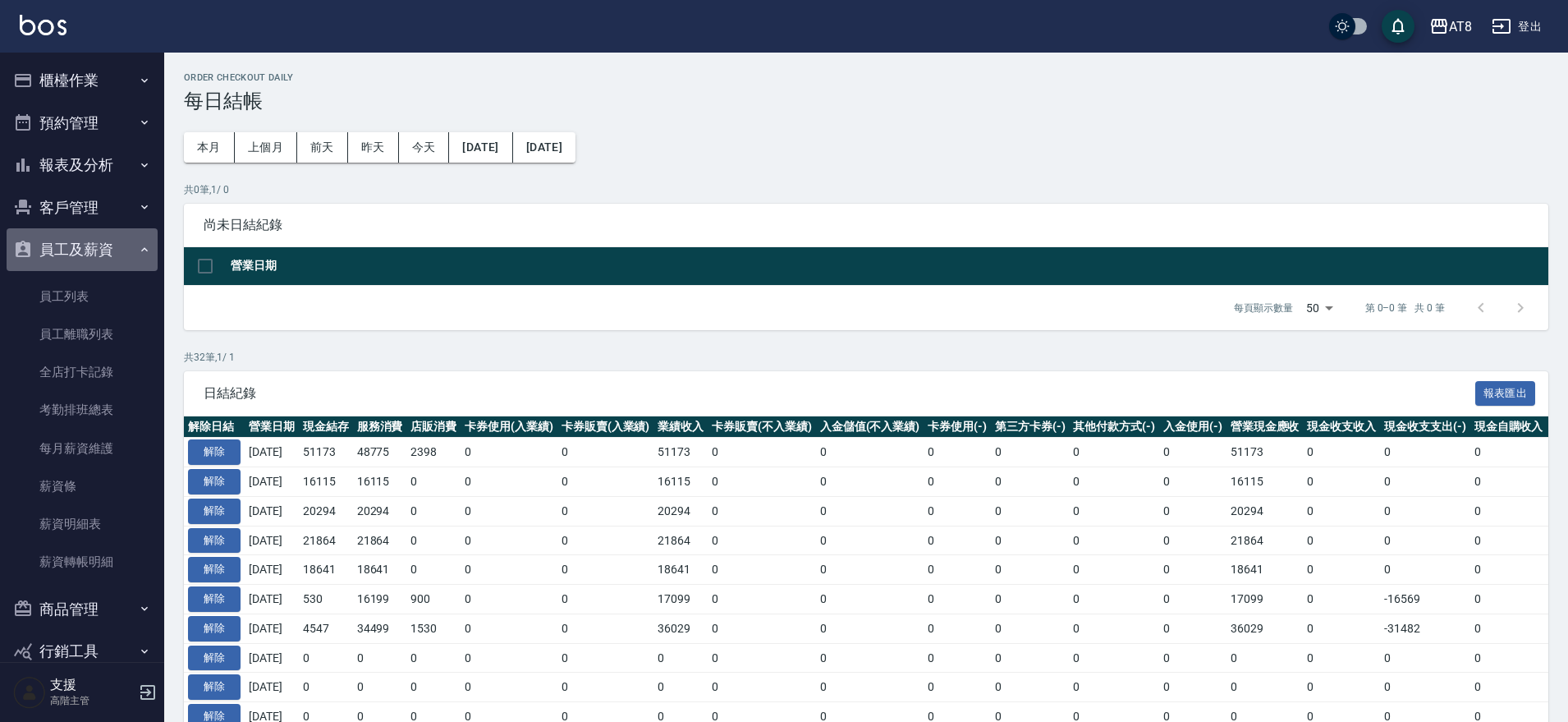
click at [89, 258] on button "員工及薪資" at bounding box center [82, 249] width 151 height 43
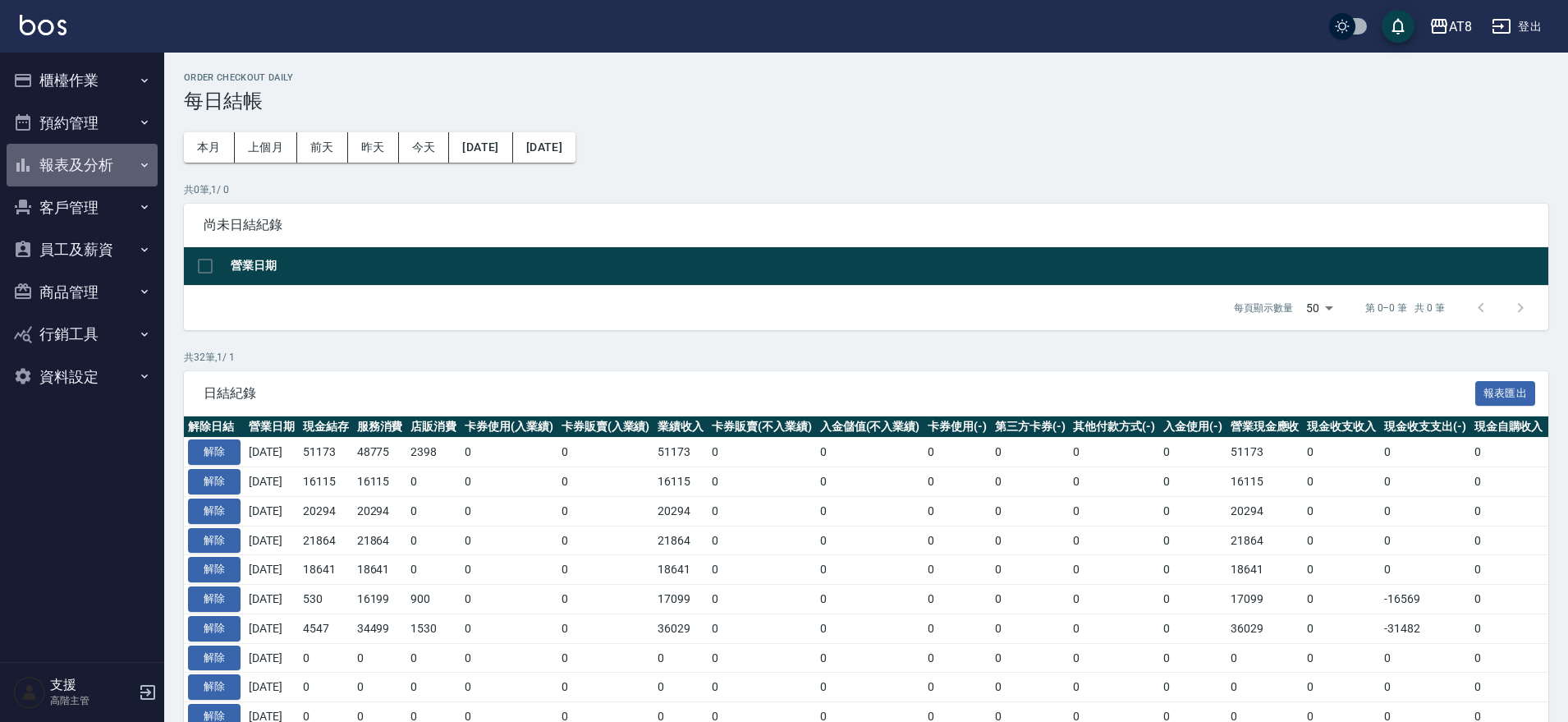
click at [83, 168] on button "報表及分析" at bounding box center [82, 165] width 151 height 43
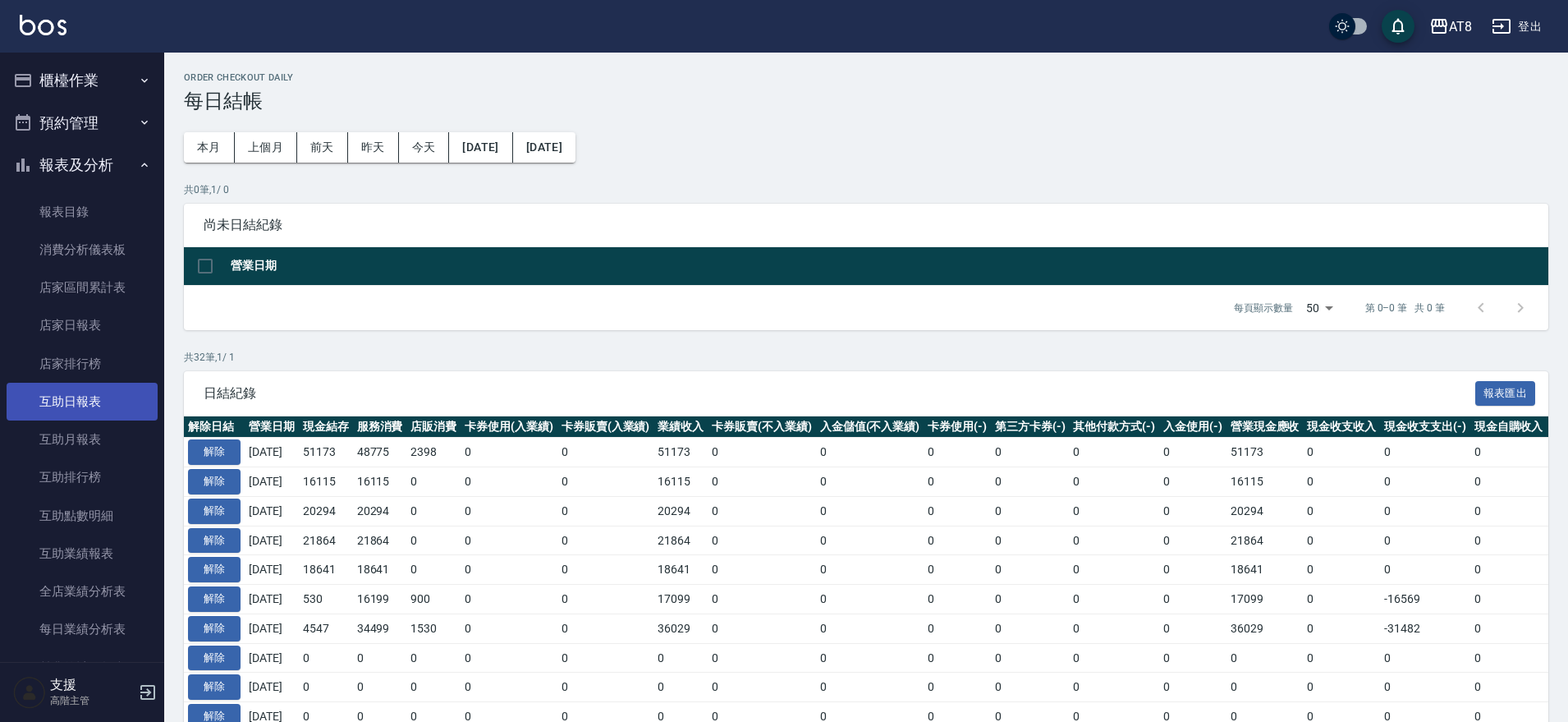
click at [93, 408] on link "互助日報表" at bounding box center [82, 401] width 151 height 38
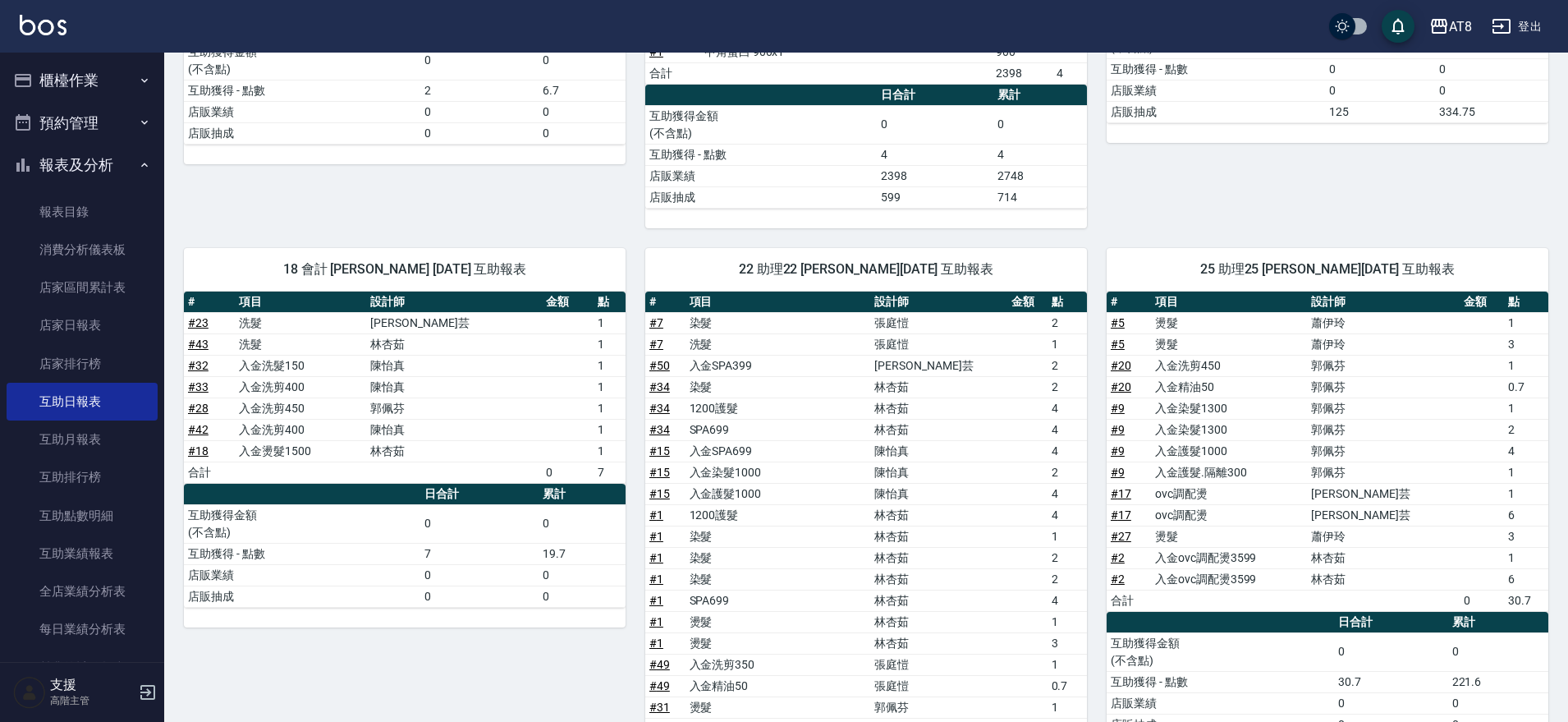
scroll to position [345, 0]
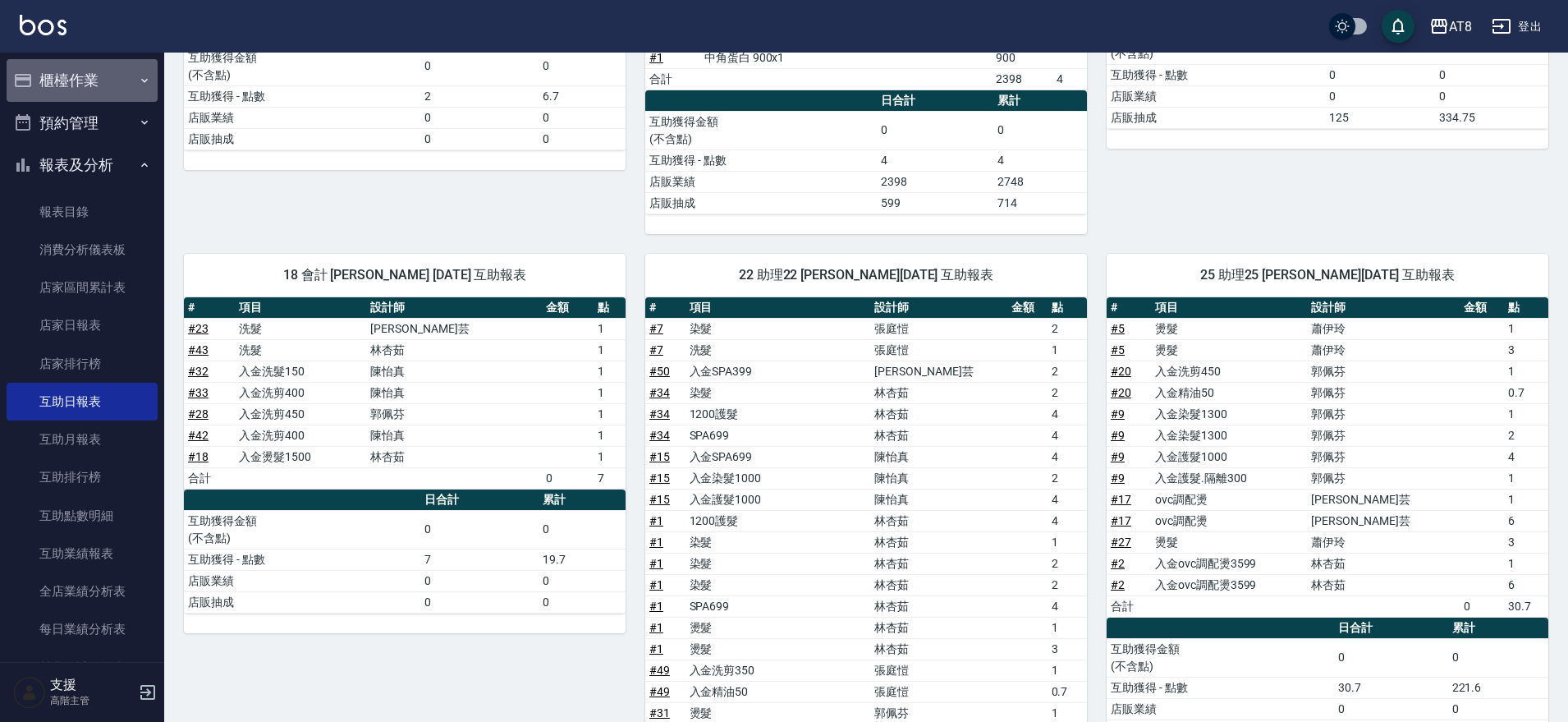
click at [114, 84] on button "櫃檯作業" at bounding box center [82, 80] width 151 height 43
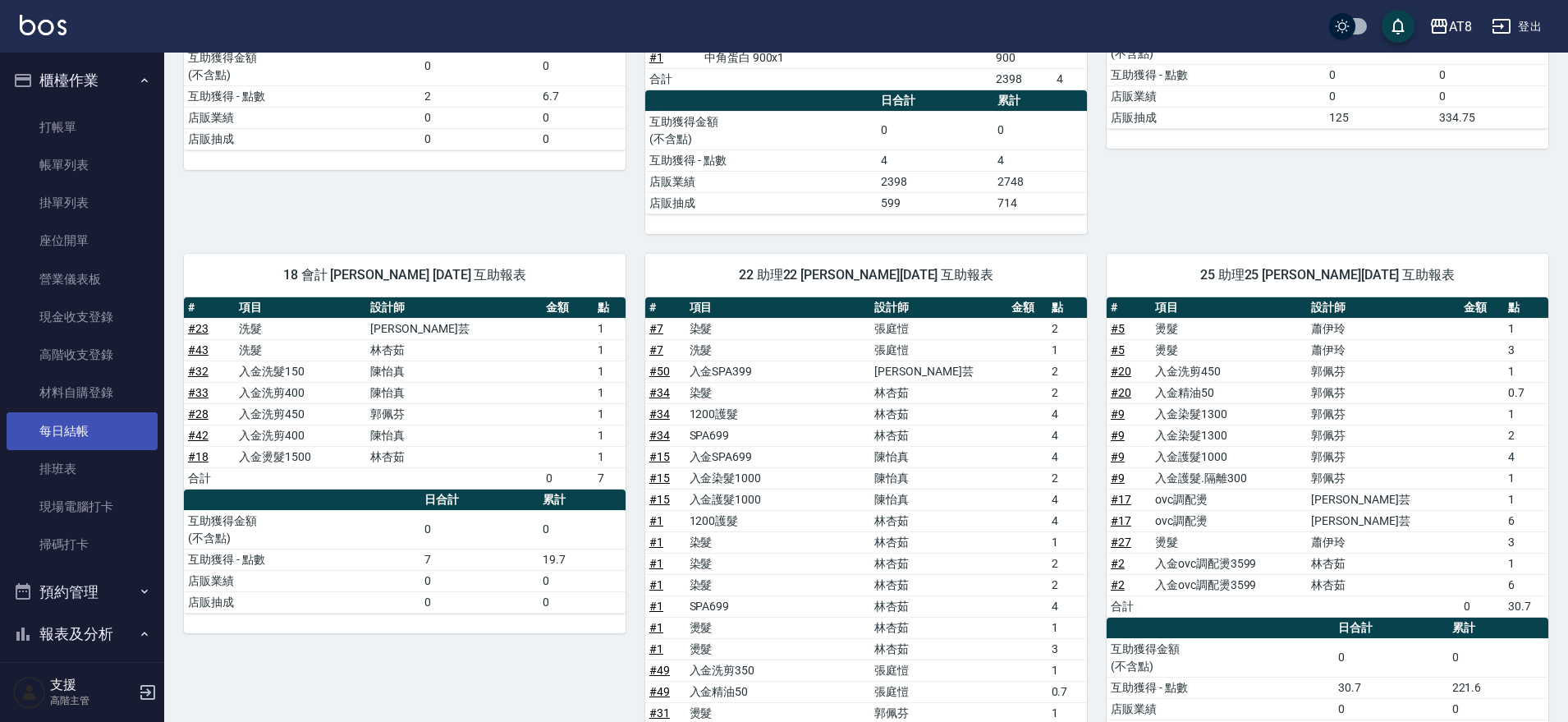
click at [105, 428] on link "每日結帳" at bounding box center [82, 431] width 151 height 38
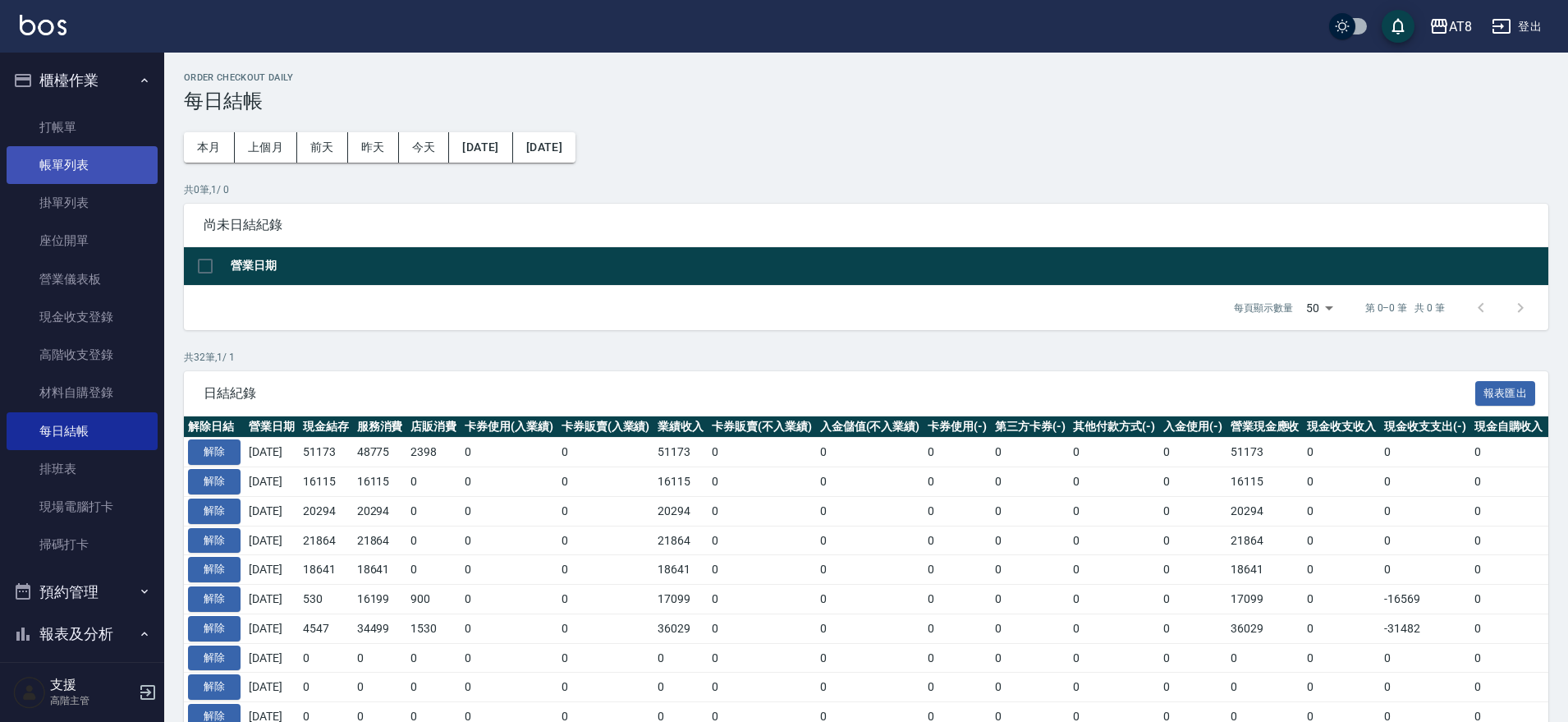
click at [113, 175] on link "帳單列表" at bounding box center [82, 165] width 151 height 38
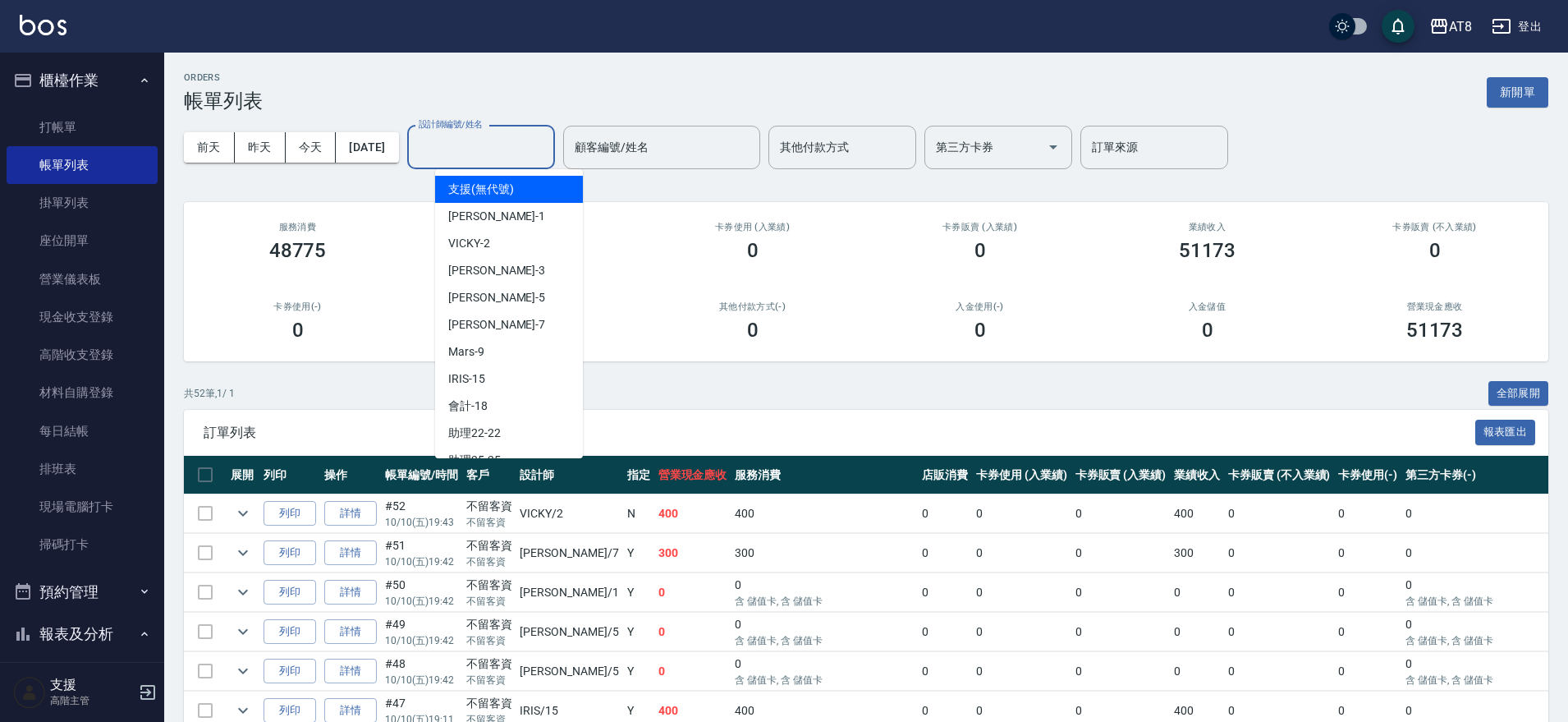
click at [513, 146] on input "設計師編號/姓名" at bounding box center [481, 147] width 133 height 28
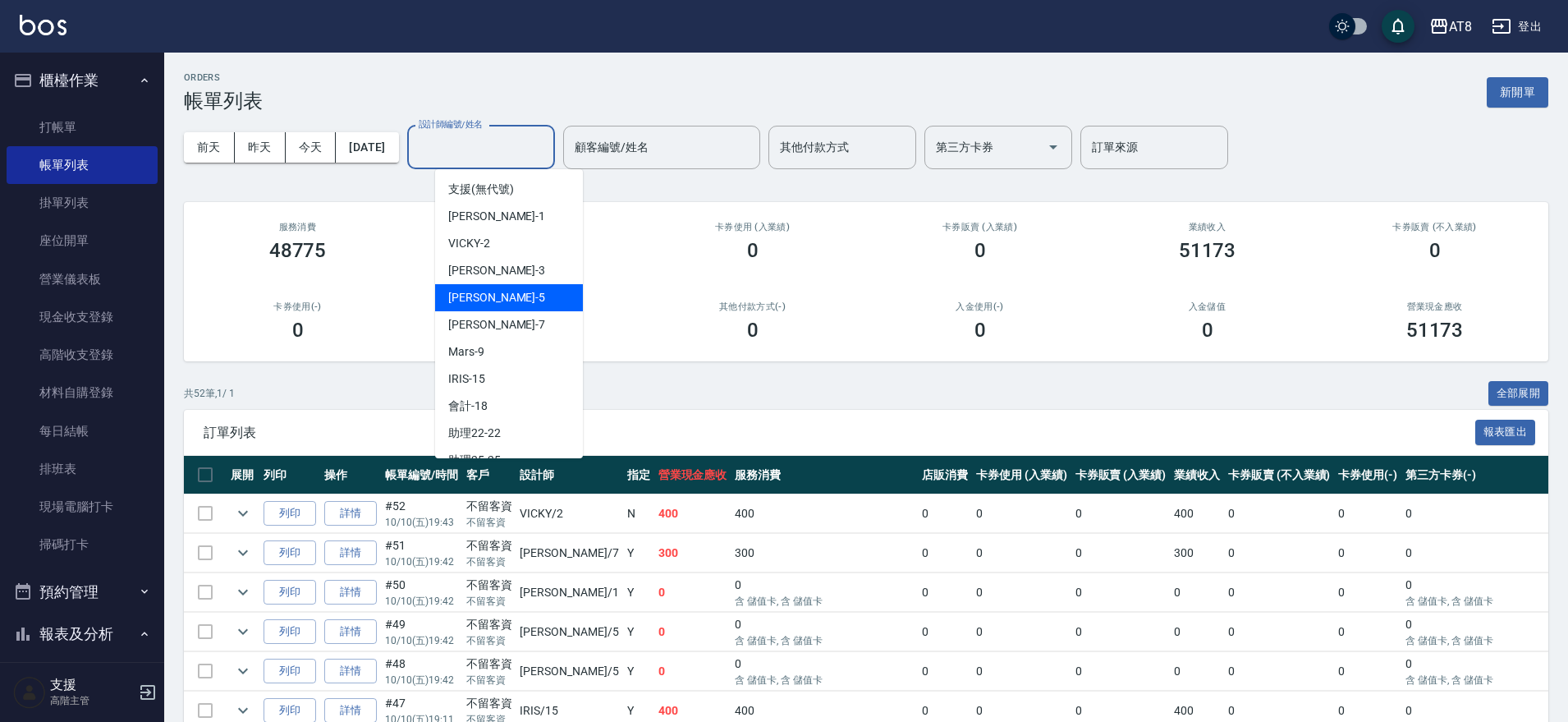
click at [509, 303] on div "HANK -5" at bounding box center [508, 298] width 148 height 27
type input "HANK-5"
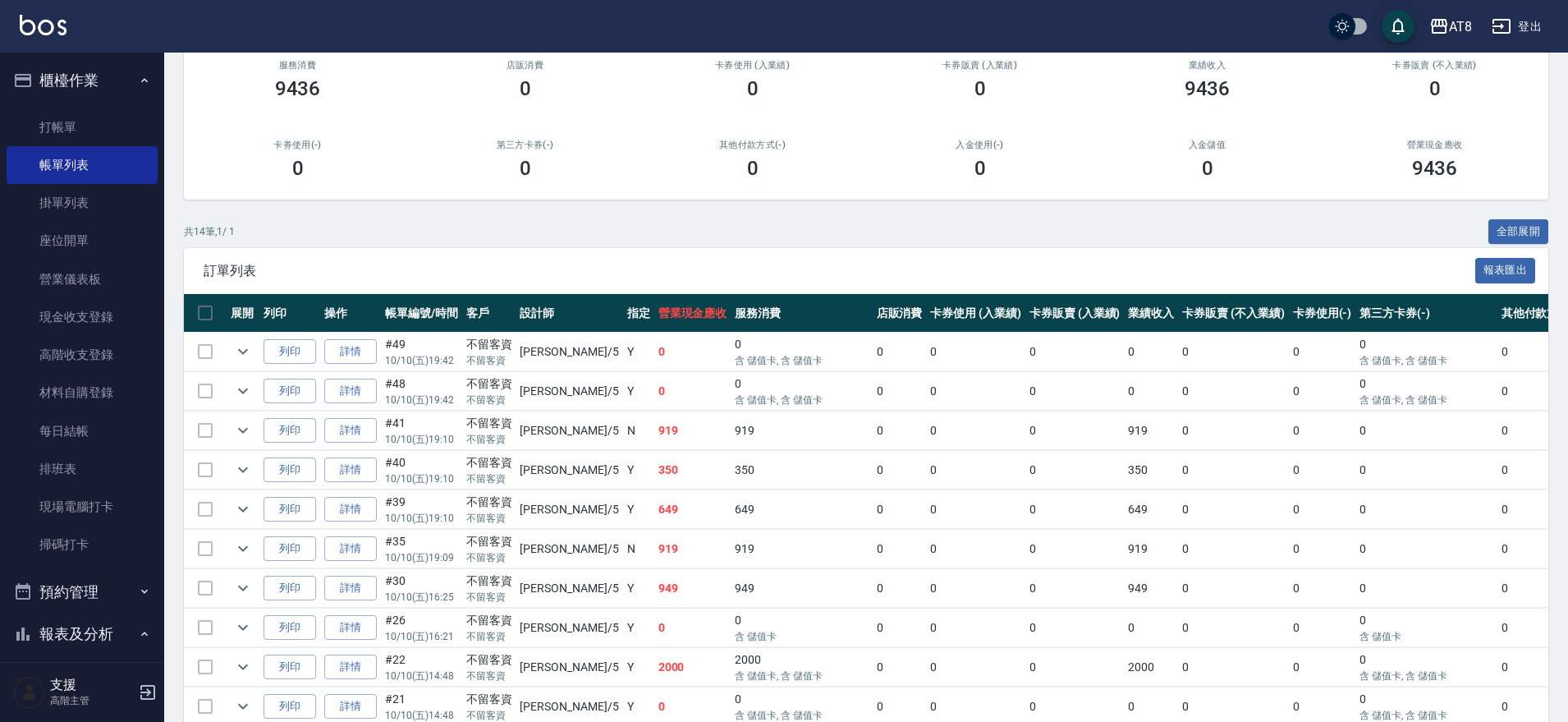
scroll to position [535, 0]
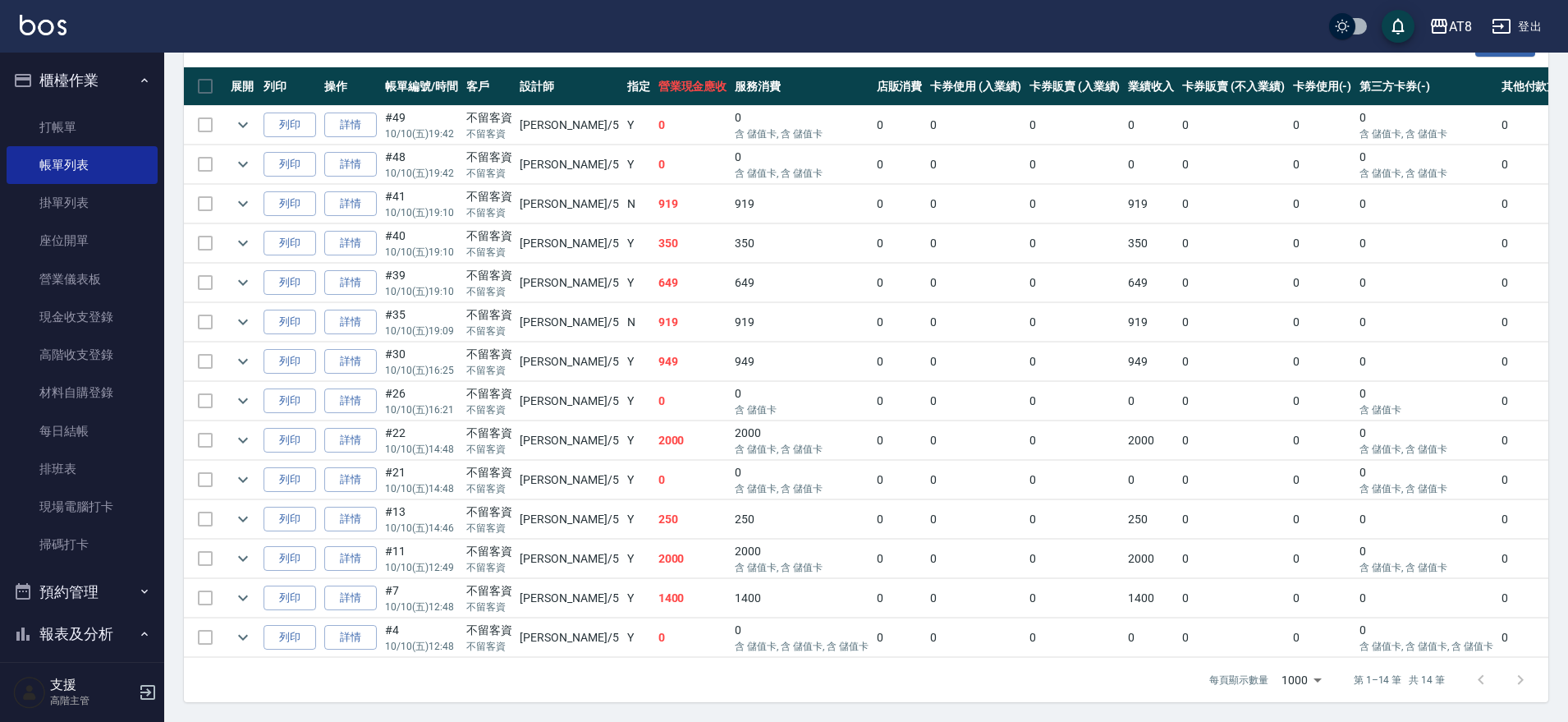
click at [139, 634] on icon "button" at bounding box center [145, 634] width 13 height 13
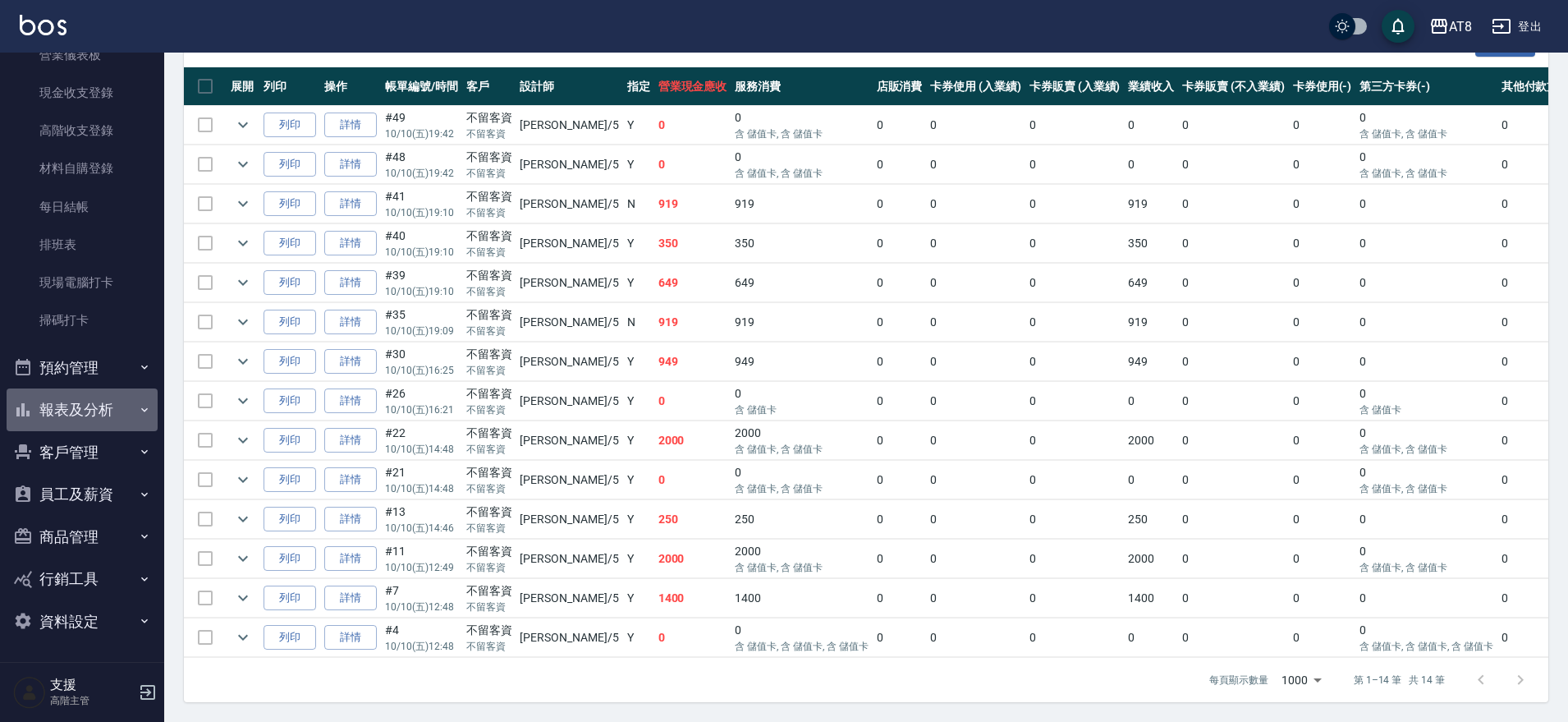
click at [94, 399] on button "報表及分析" at bounding box center [82, 409] width 151 height 43
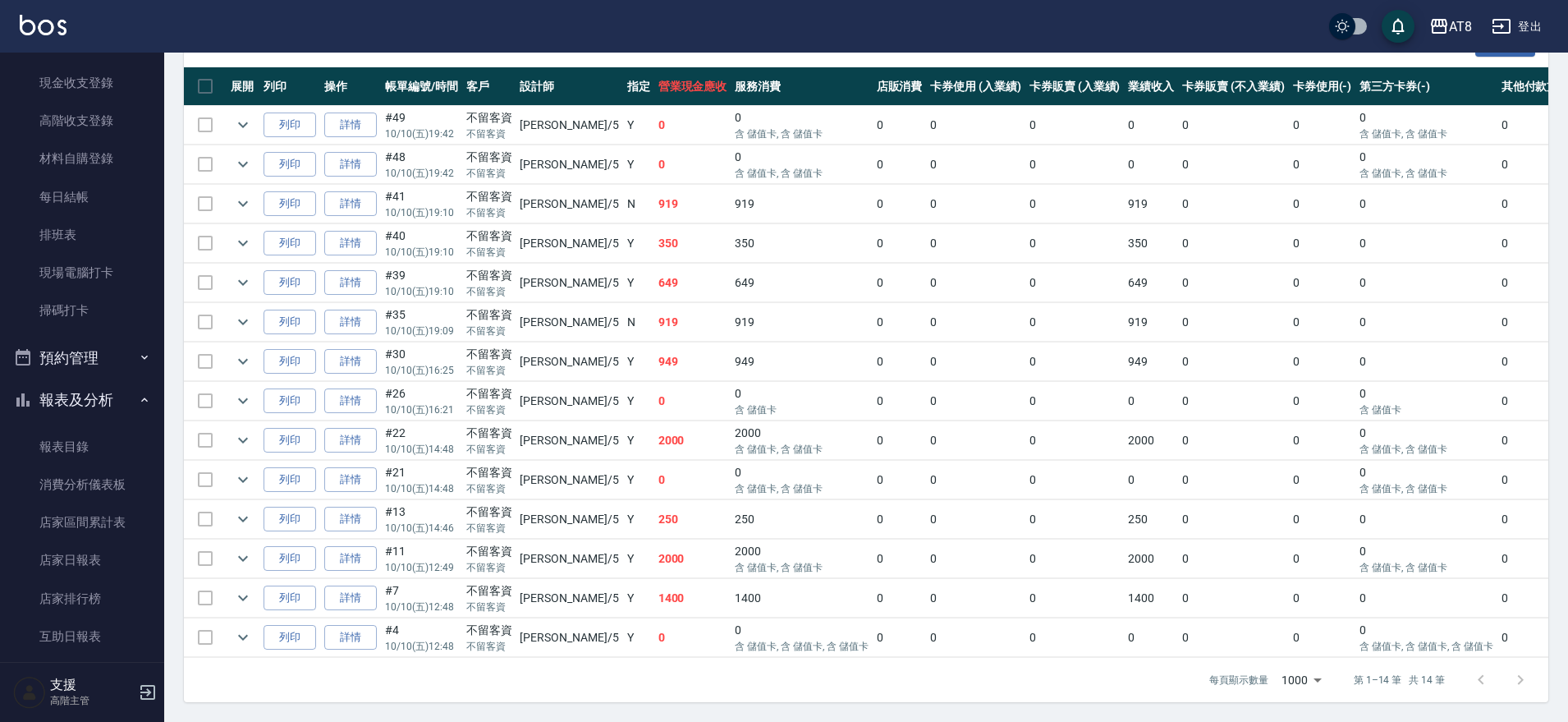
scroll to position [542, 0]
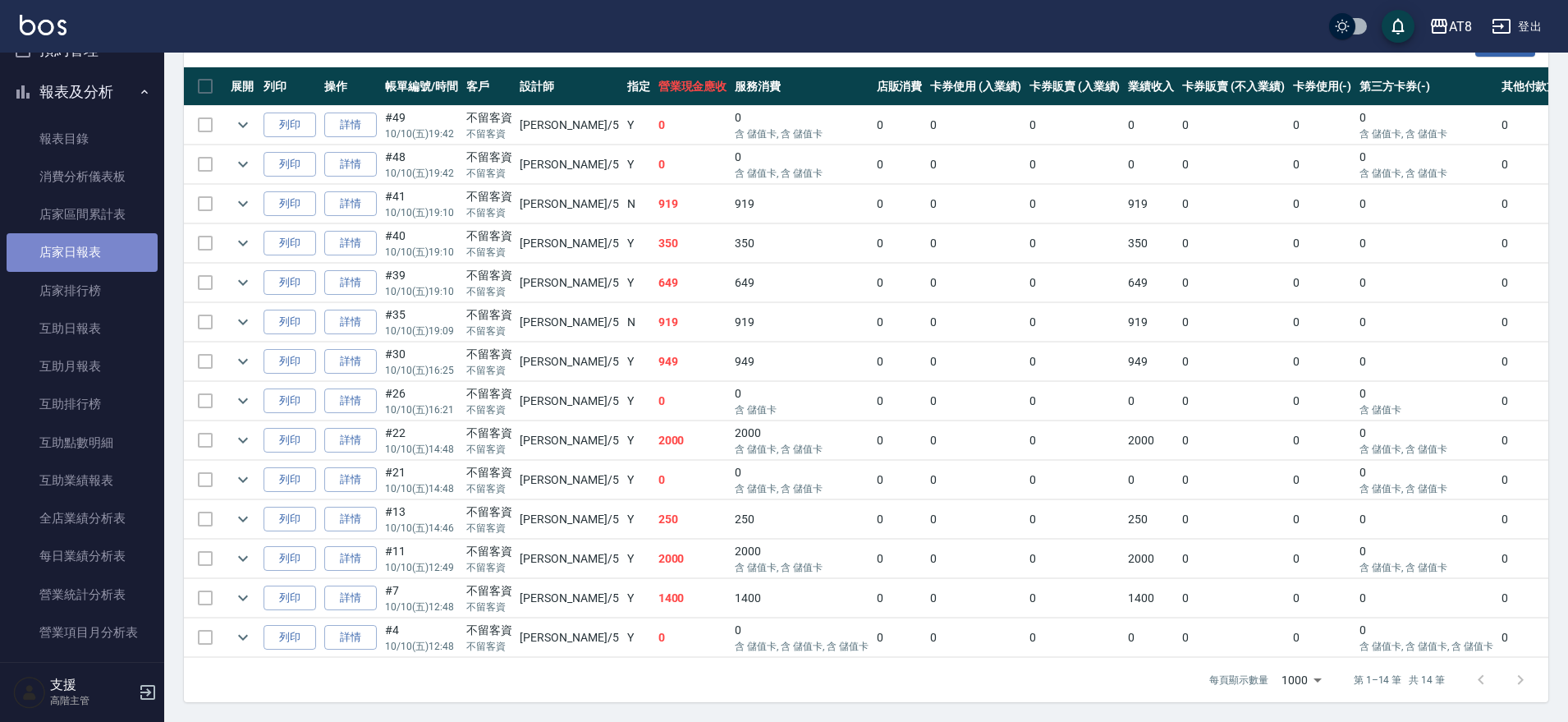
click at [94, 257] on link "店家日報表" at bounding box center [82, 252] width 151 height 38
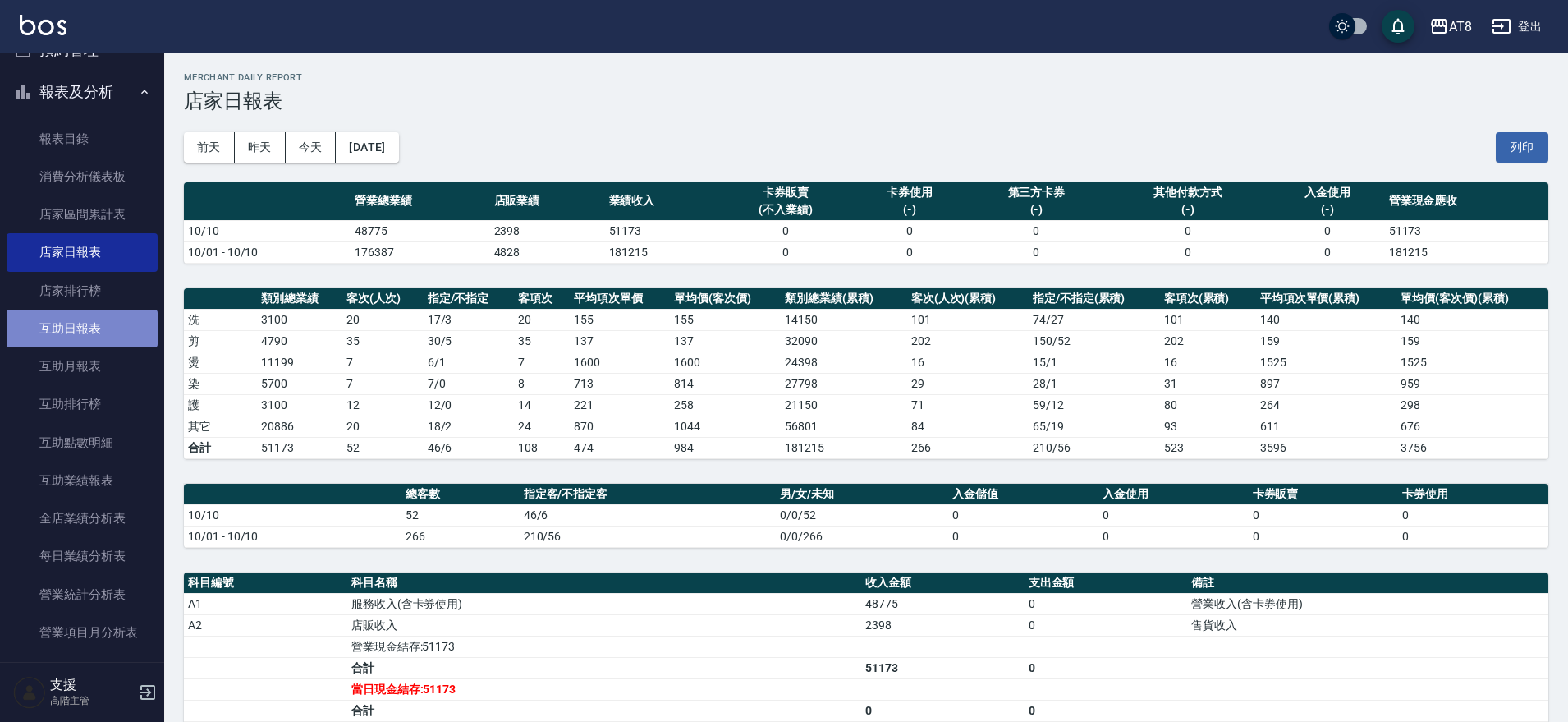
click at [91, 326] on link "互助日報表" at bounding box center [82, 328] width 151 height 38
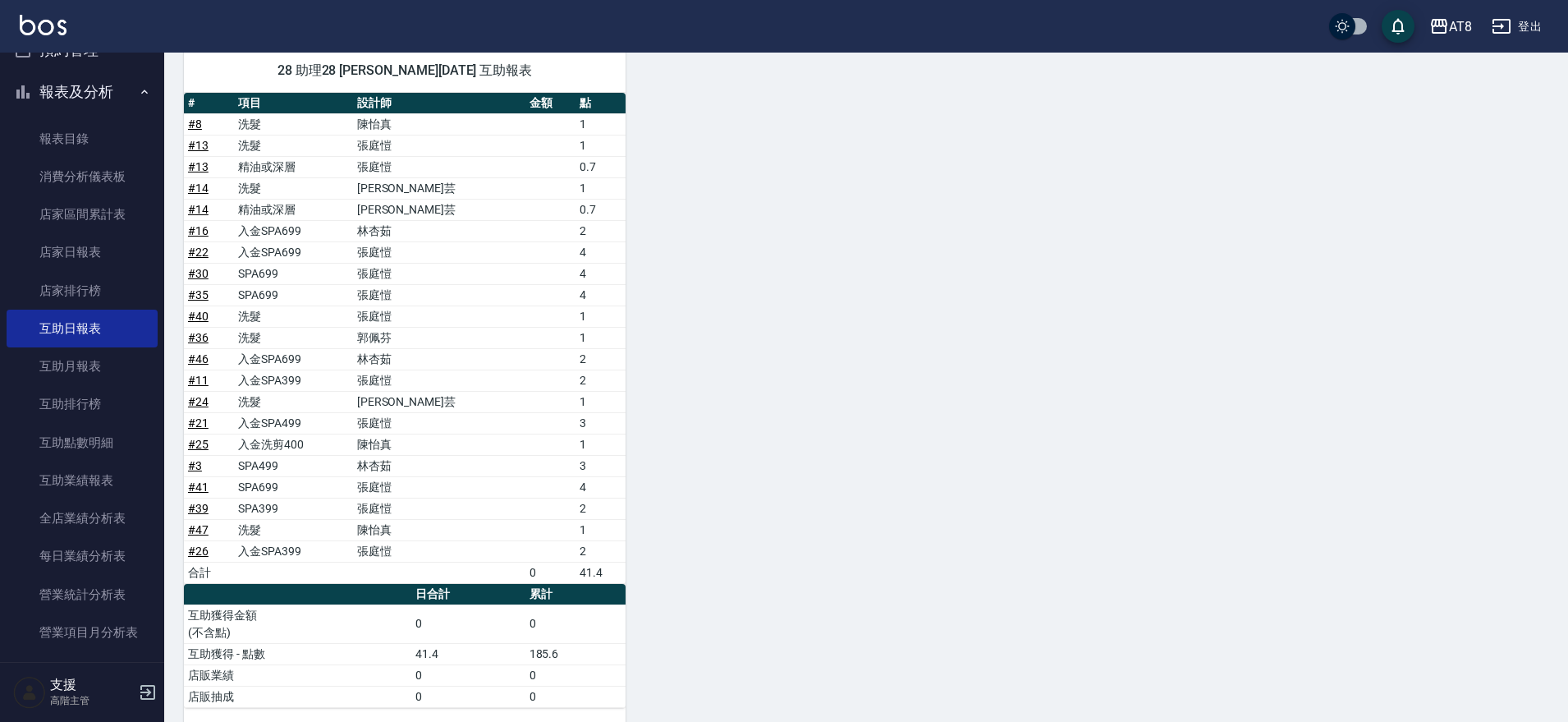
scroll to position [1472, 0]
